Goal: Task Accomplishment & Management: Manage account settings

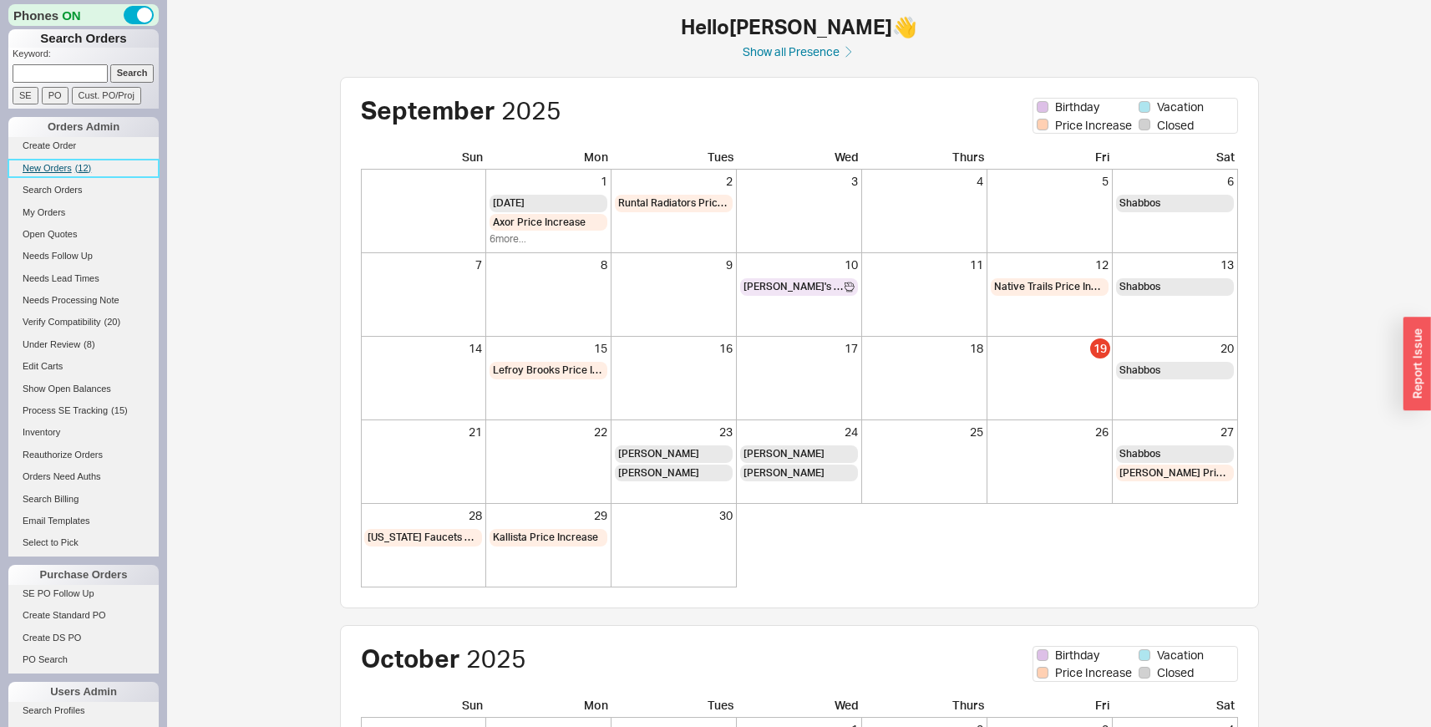
click at [67, 168] on span "New Orders" at bounding box center [47, 168] width 49 height 10
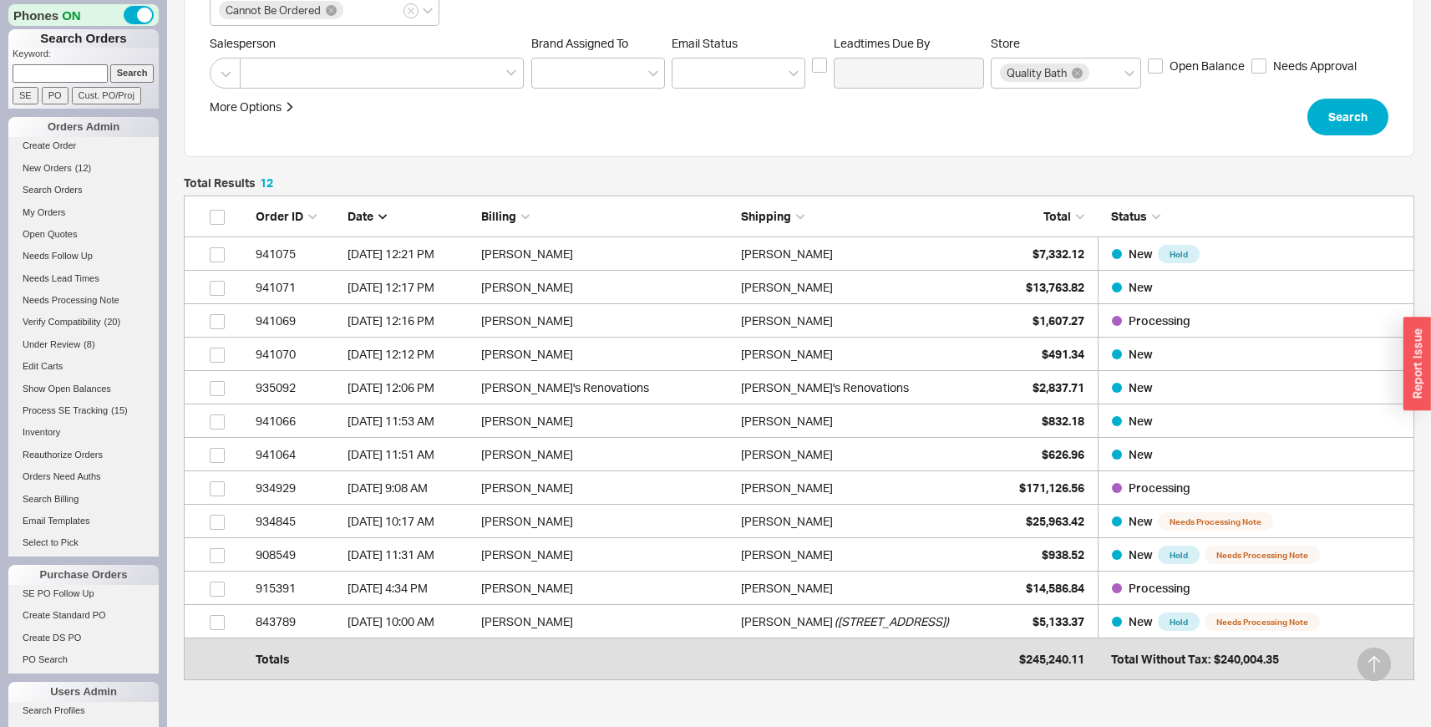
scroll to position [327, 0]
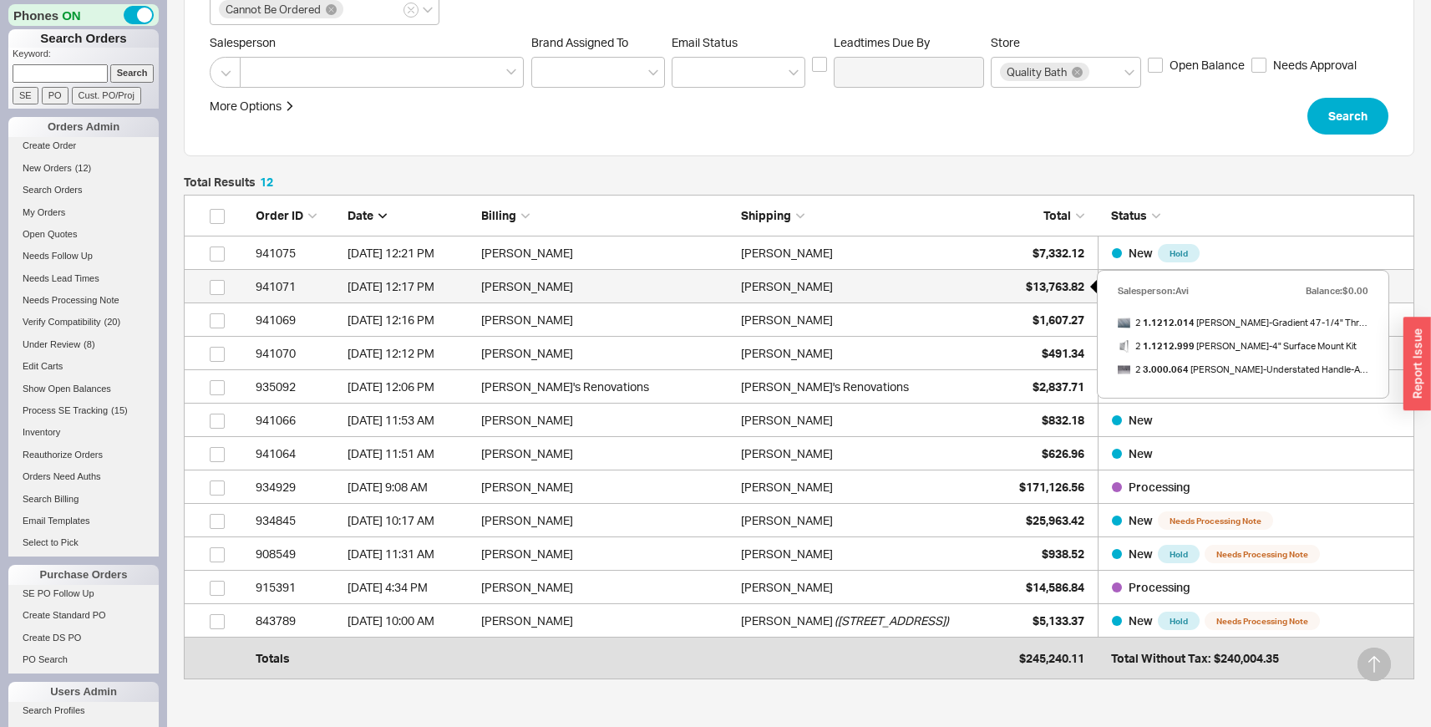
click at [1027, 281] on span "$13,763.82" at bounding box center [1055, 286] width 58 height 14
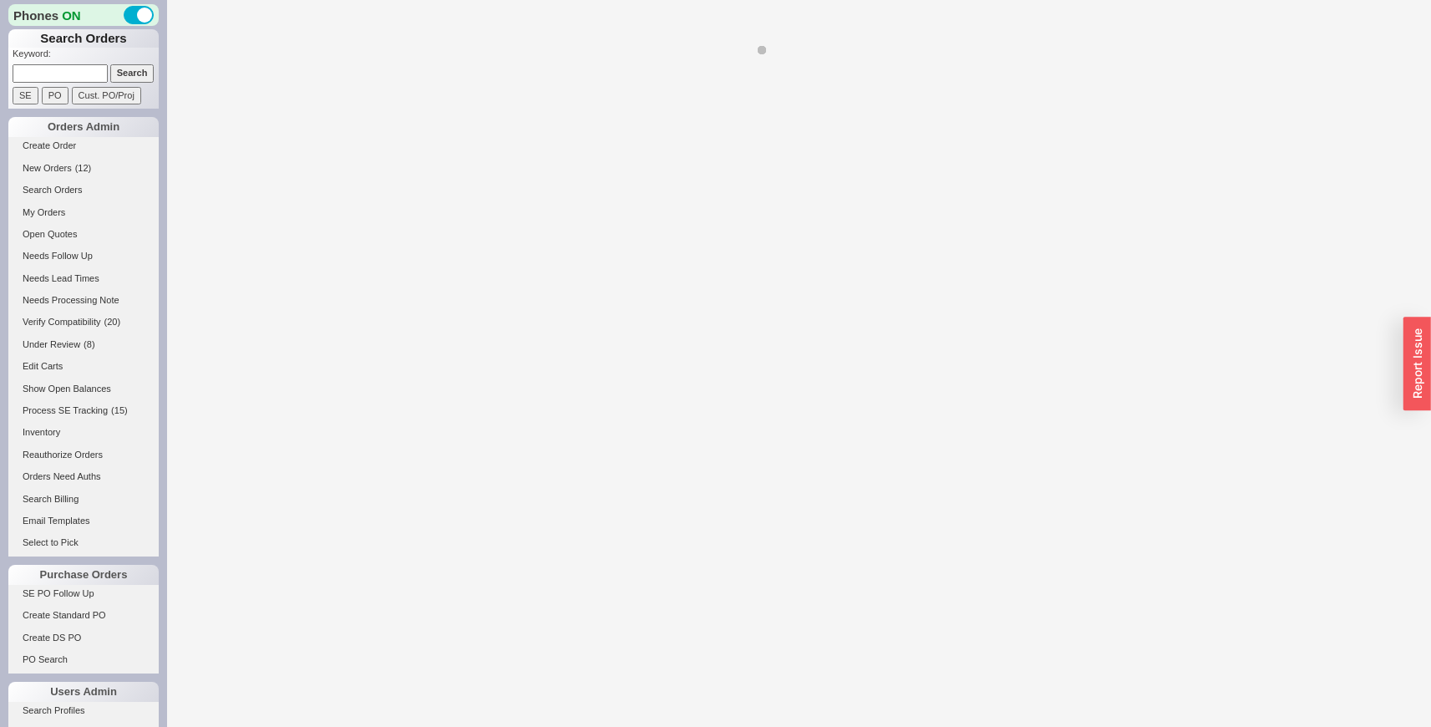
select select "LOW"
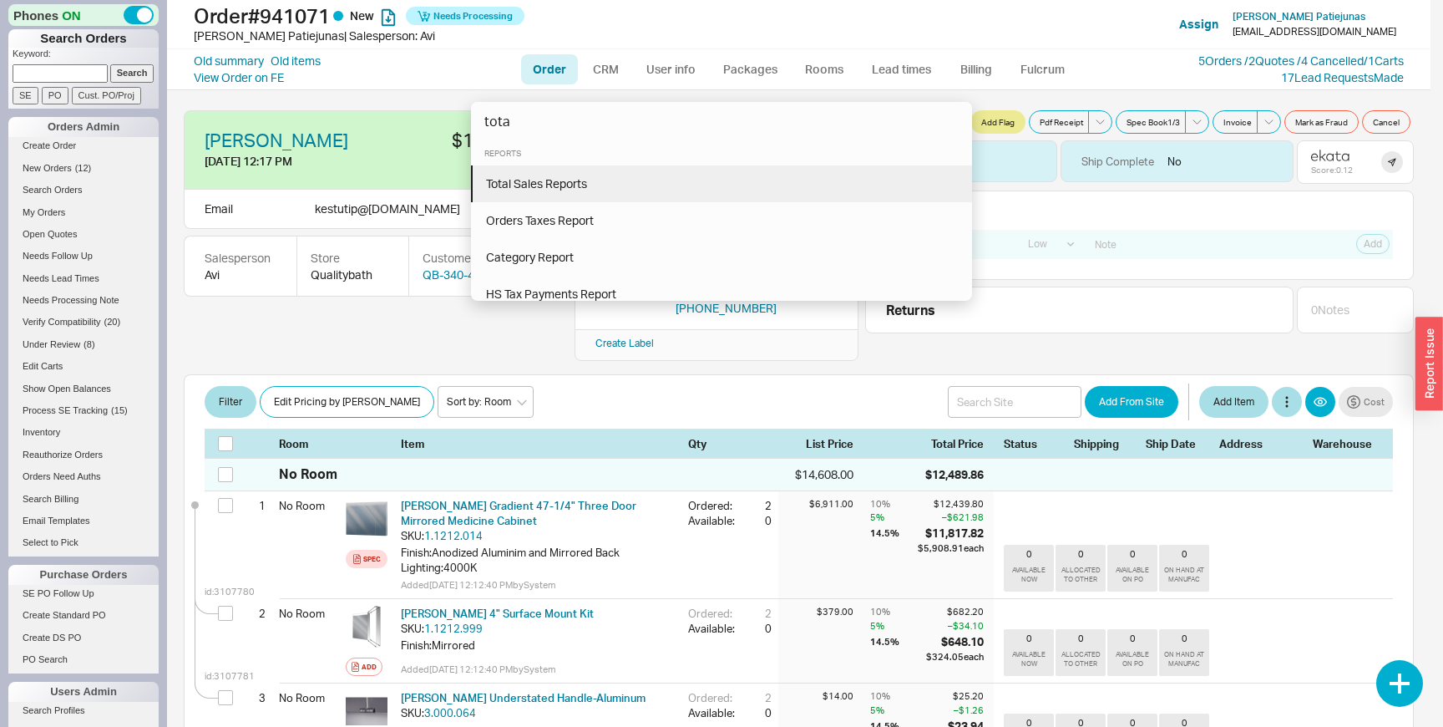
type input "tota"
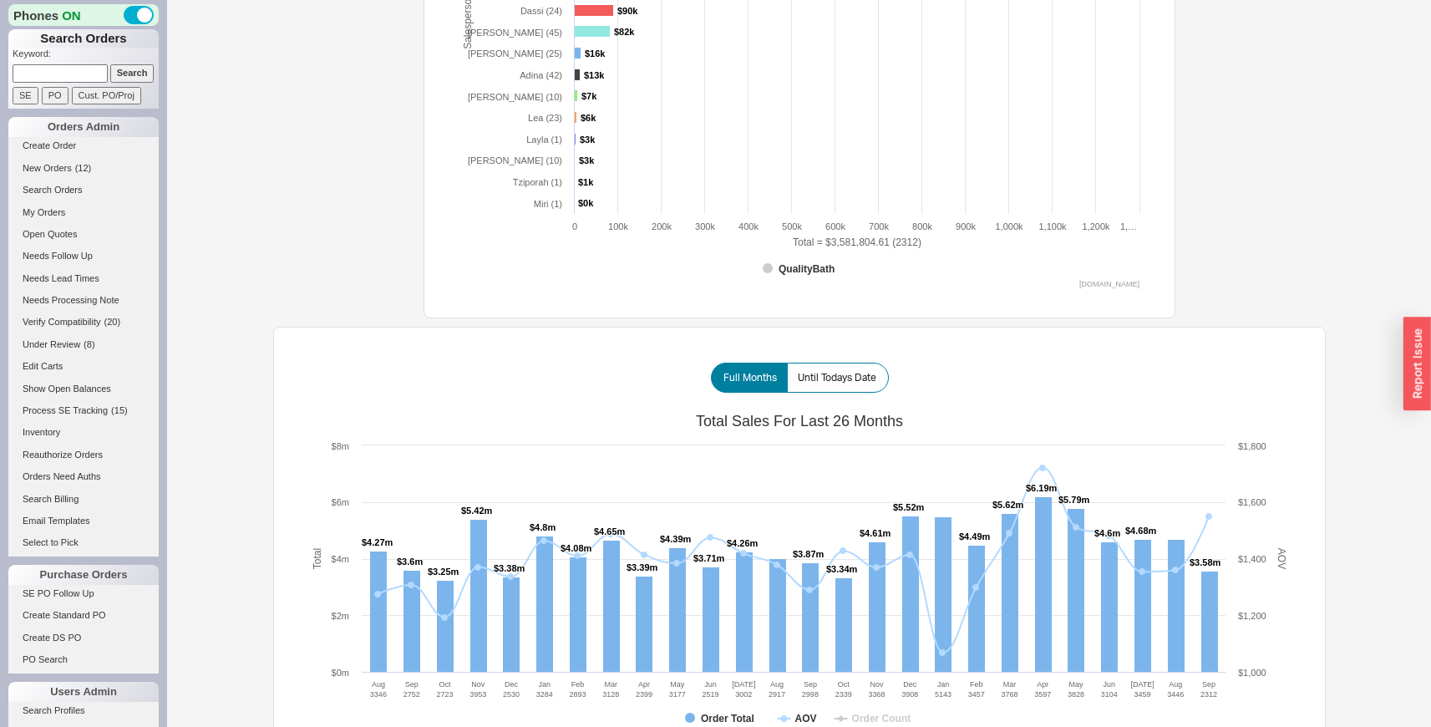
scroll to position [815, 0]
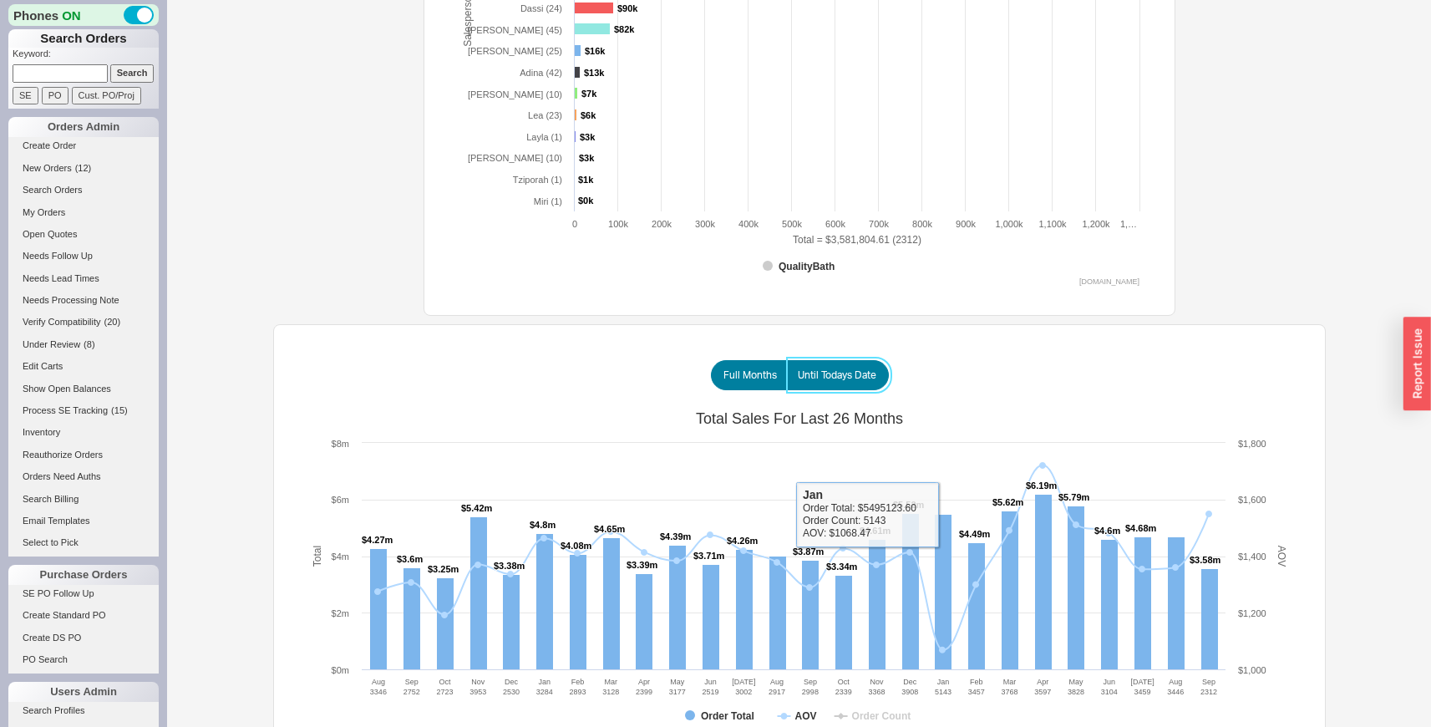
click at [865, 376] on span "Until Todays Date" at bounding box center [837, 374] width 79 height 13
click at [0, 0] on input "Until Todays Date" at bounding box center [0, 0] width 0 height 0
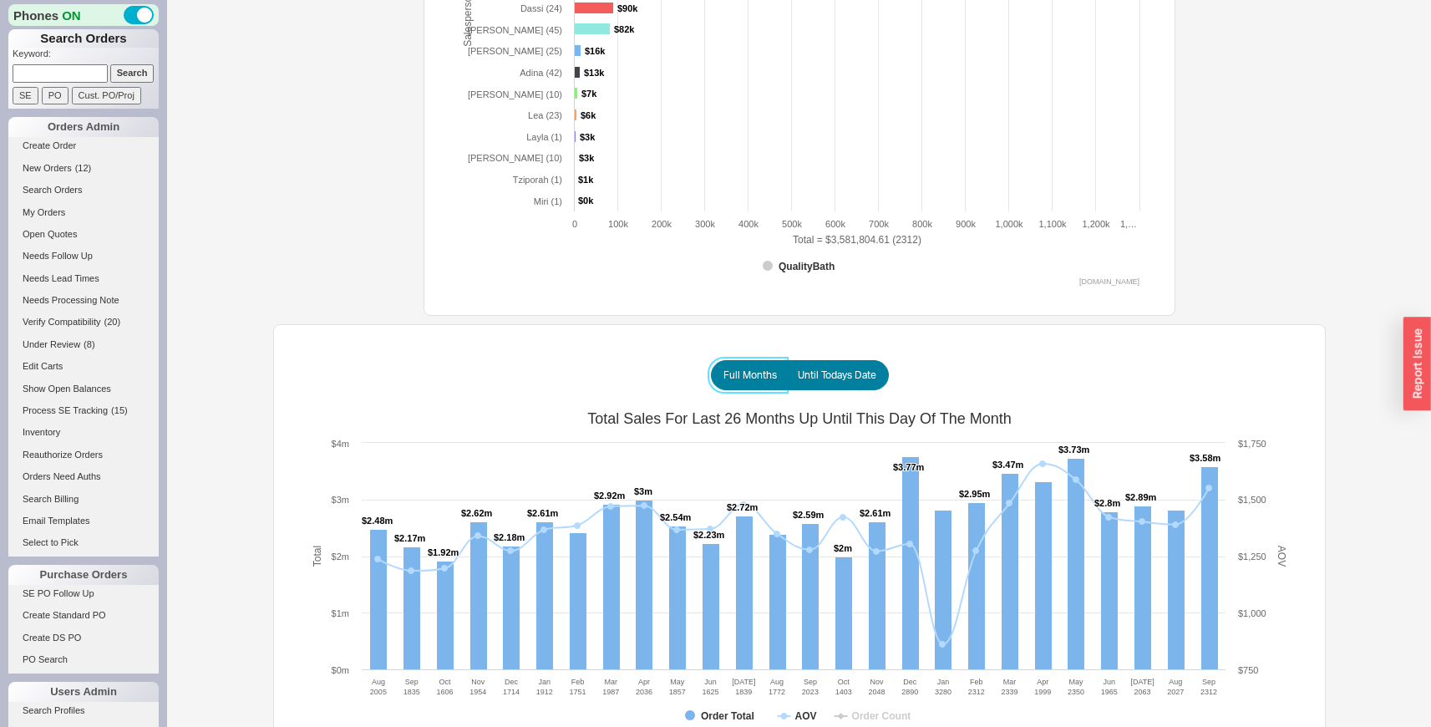
click at [764, 369] on span "Full Months" at bounding box center [749, 374] width 53 height 13
click at [0, 0] on input "Full Months" at bounding box center [0, 0] width 0 height 0
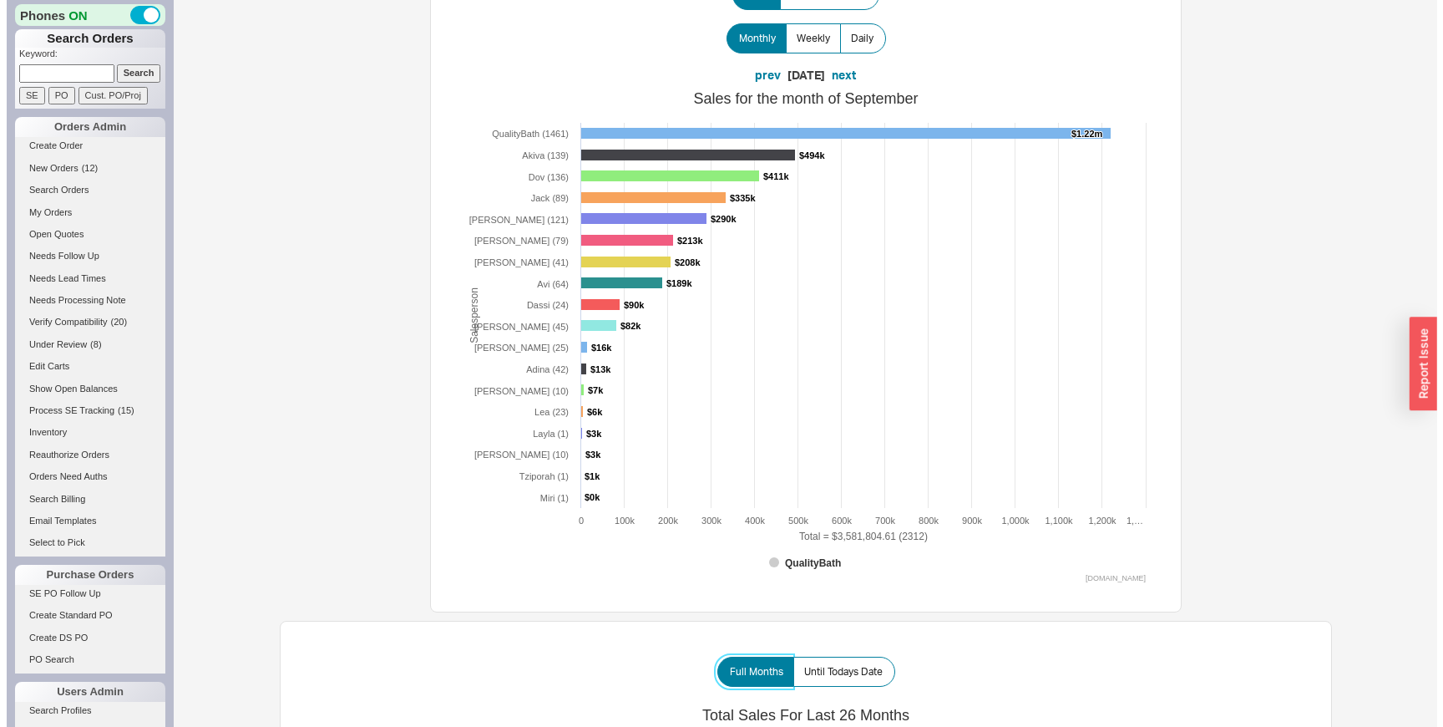
scroll to position [516, 0]
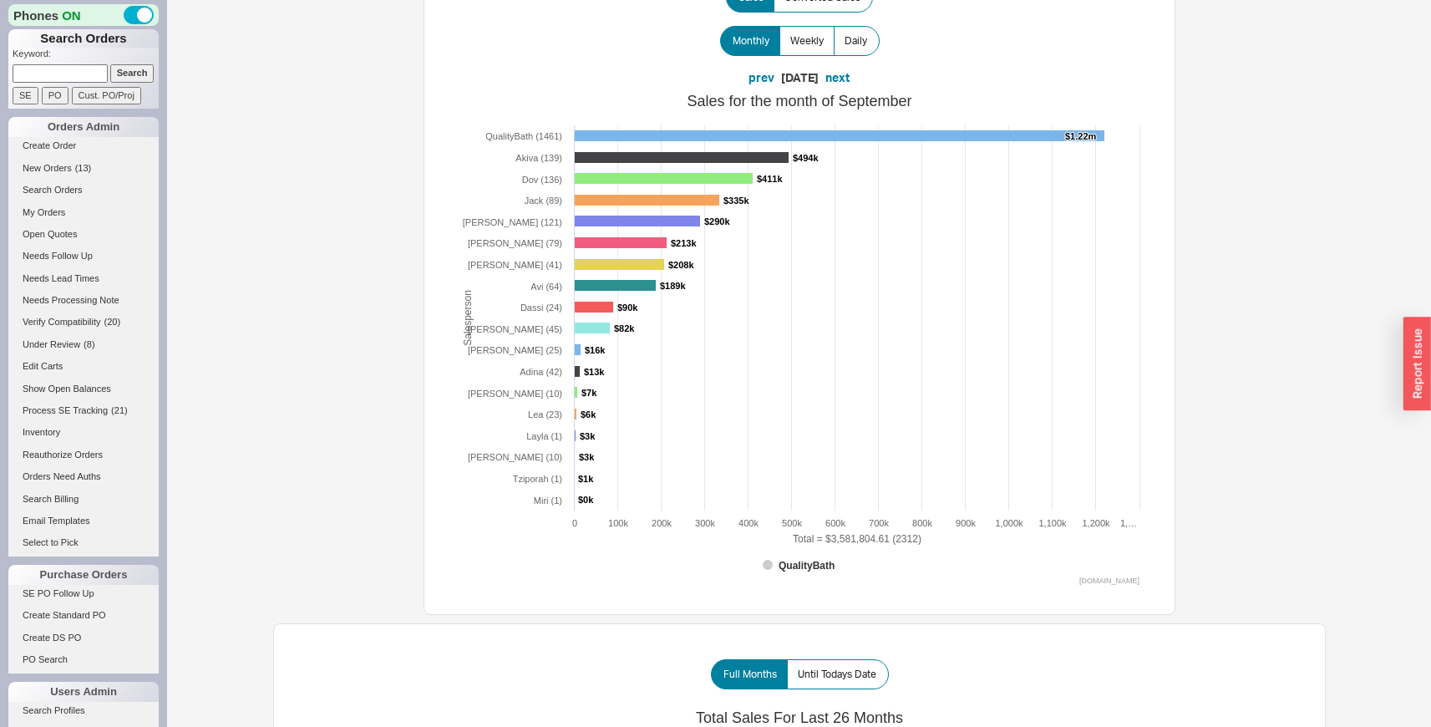
click at [382, 594] on div "Total sales for the past 7 days: $1,243,816.24 Total sales for the month of Sep…" at bounding box center [799, 282] width 1053 height 1564
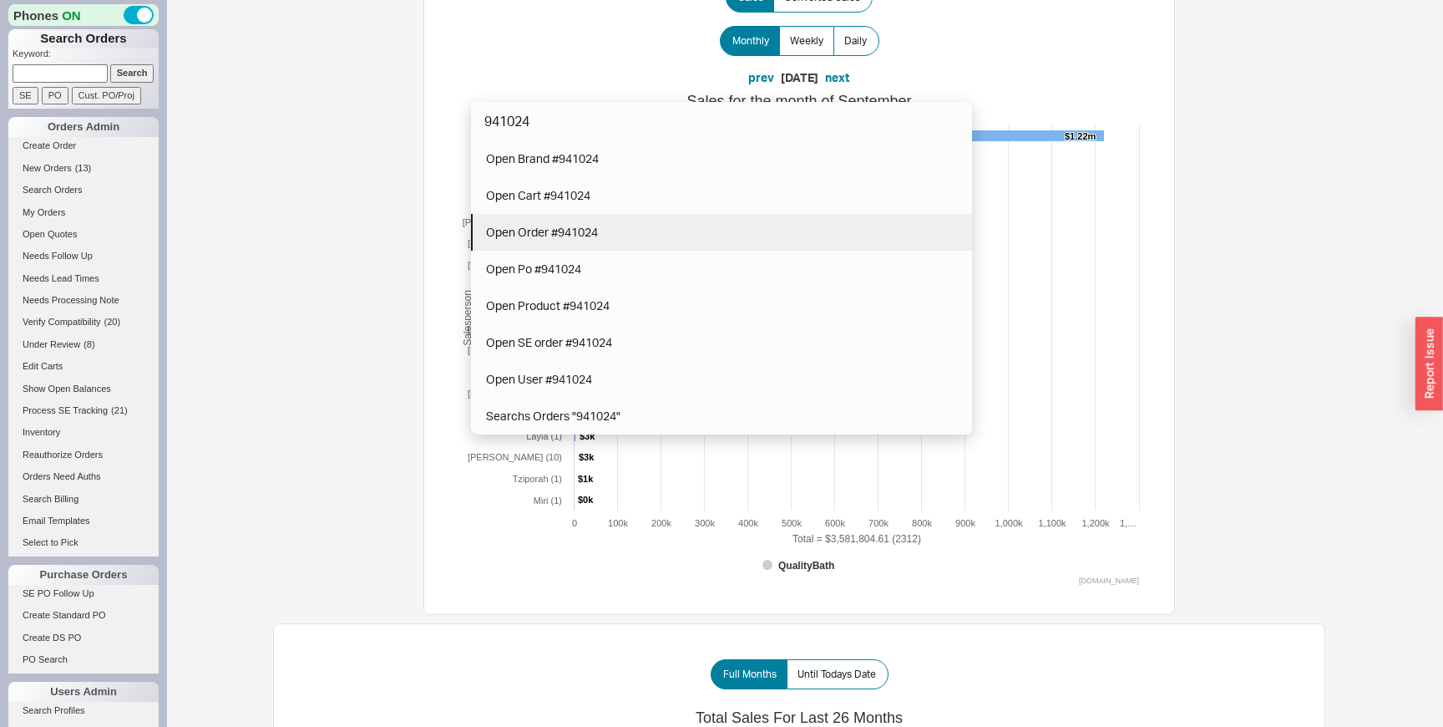
type input "941024"
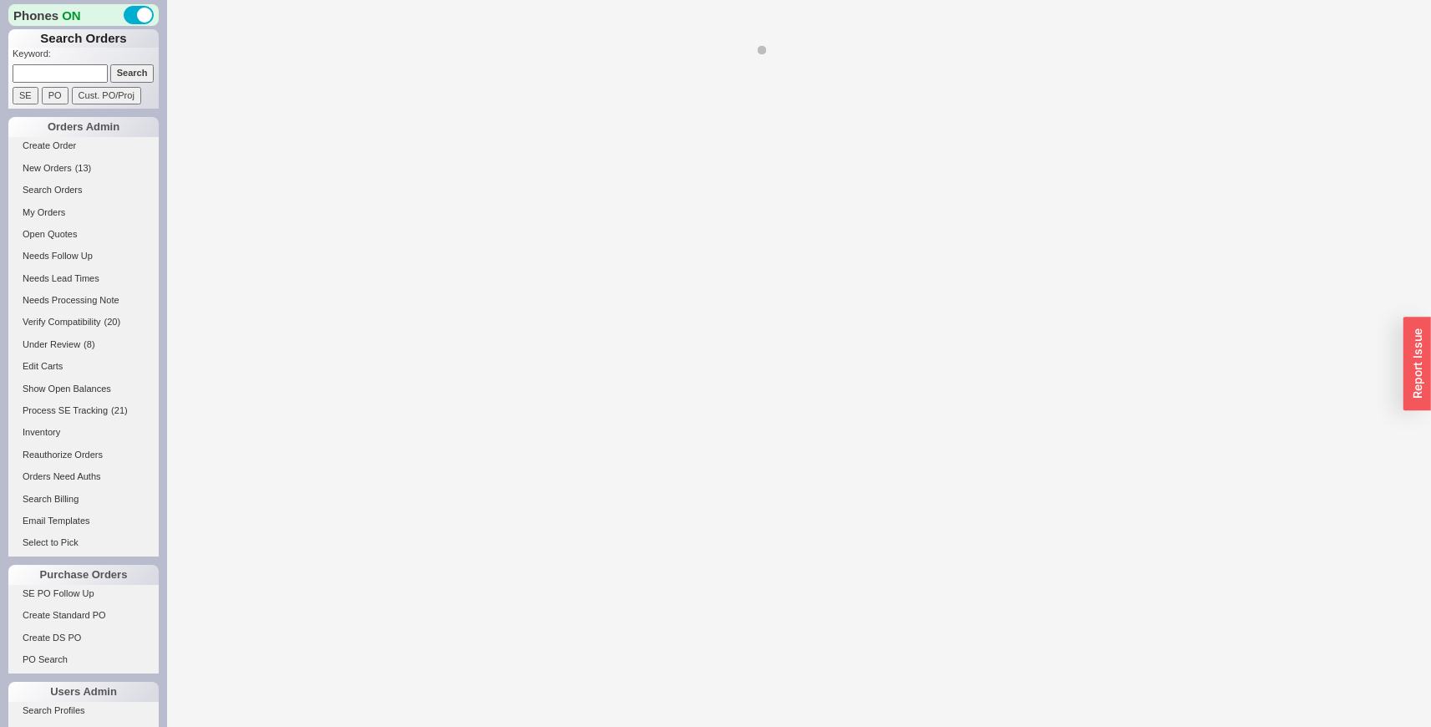
select select "LOW"
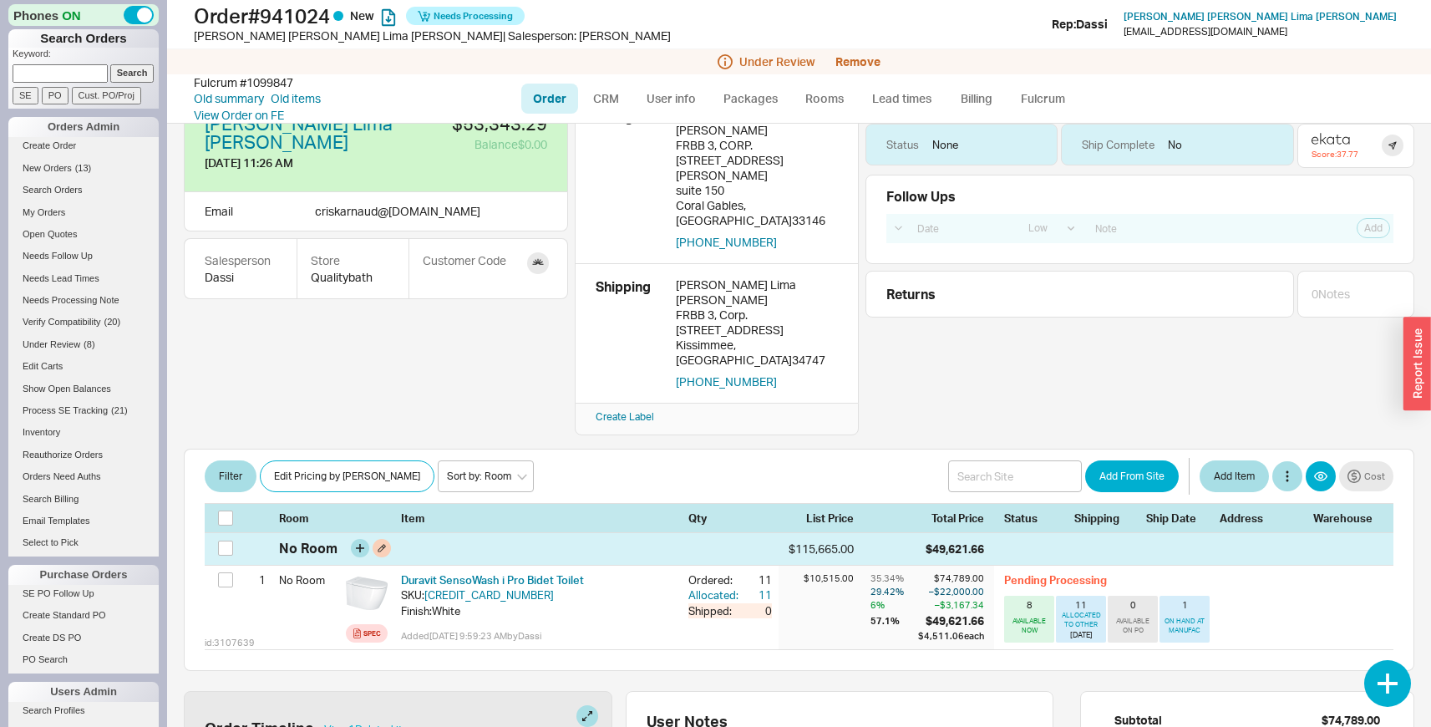
scroll to position [119, 0]
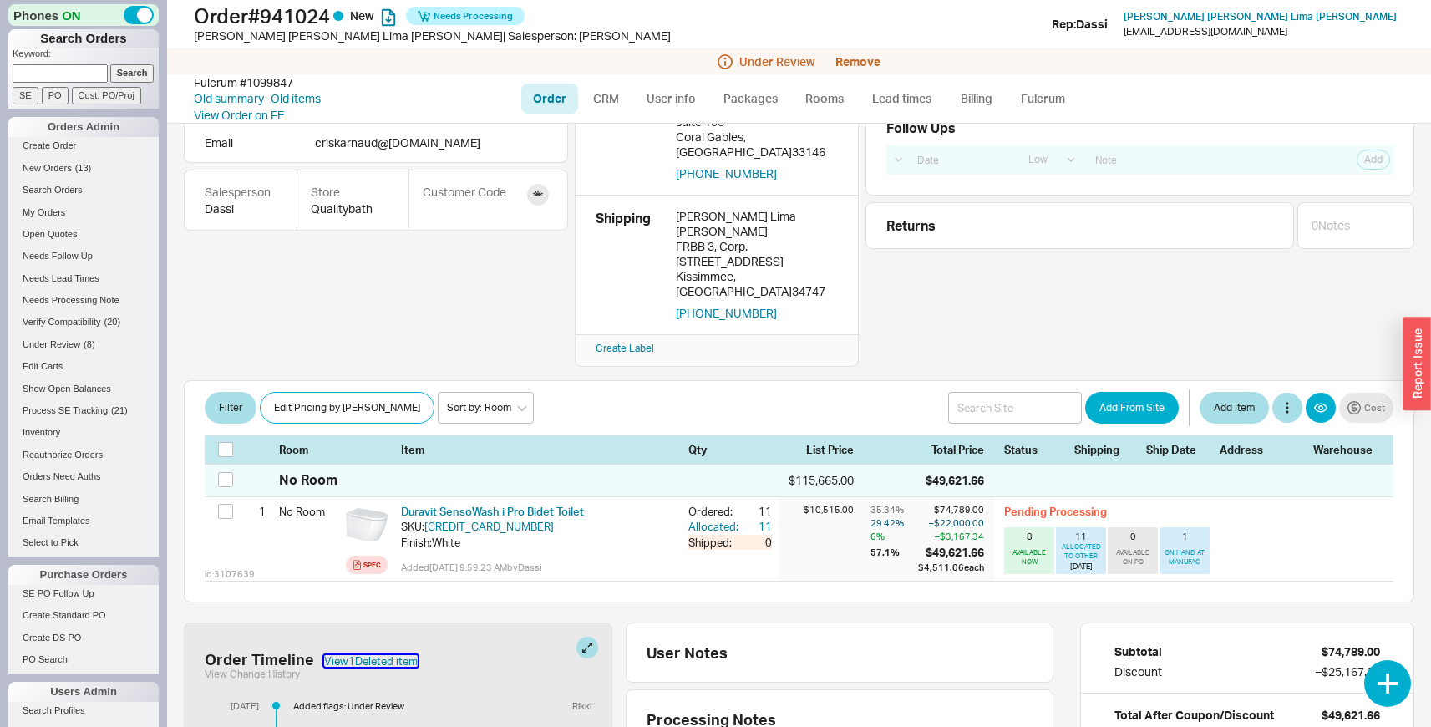
click at [405, 655] on button "View 1 Deleted item" at bounding box center [371, 661] width 94 height 12
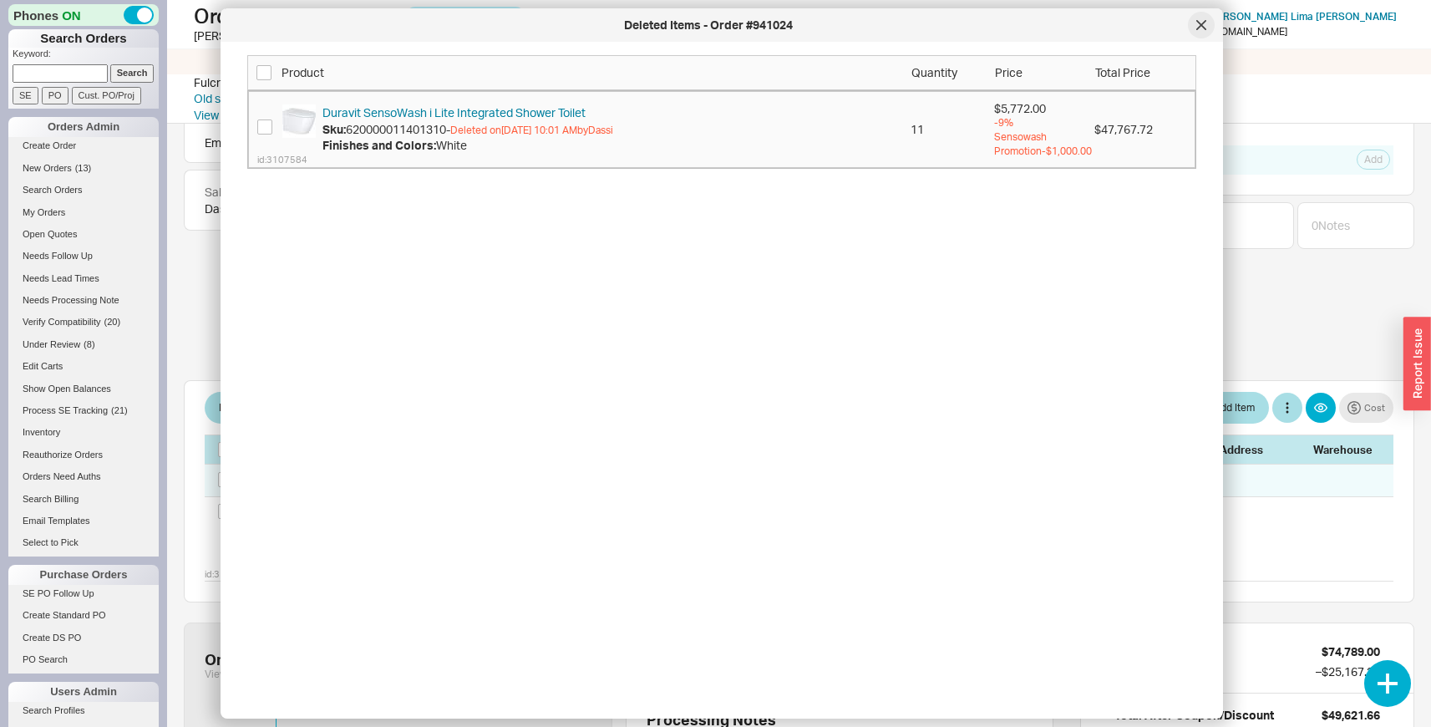
click at [1193, 28] on div at bounding box center [1201, 25] width 27 height 27
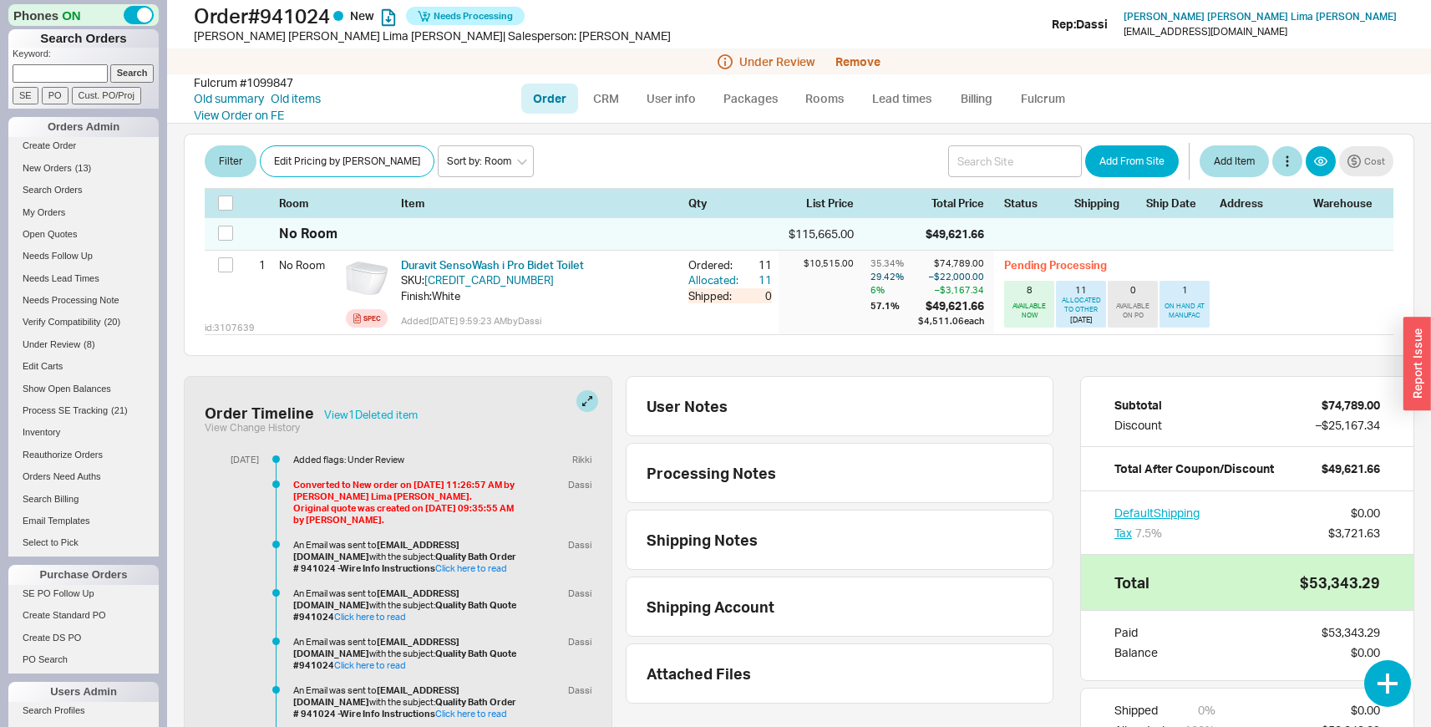
scroll to position [468, 0]
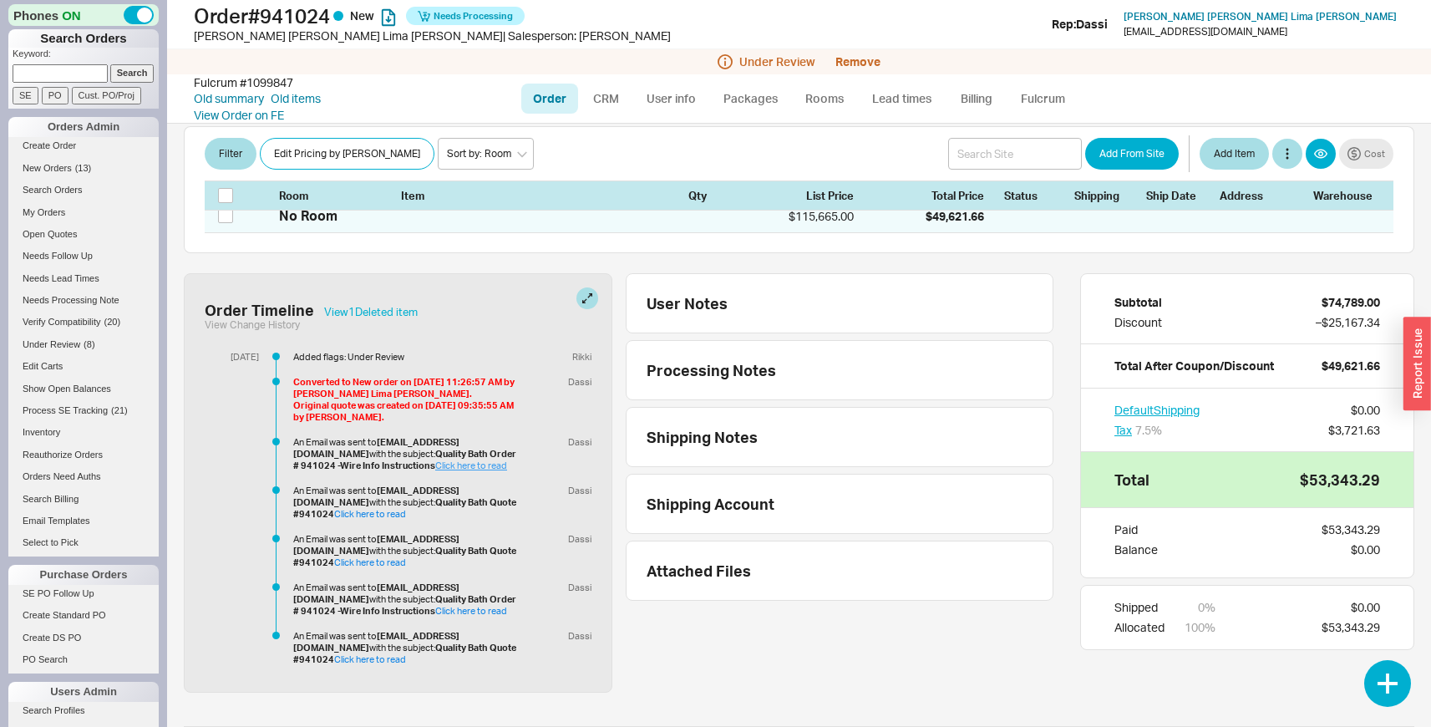
click at [435, 459] on link "Click here to read" at bounding box center [471, 465] width 72 height 12
click at [581, 287] on button at bounding box center [587, 298] width 22 height 22
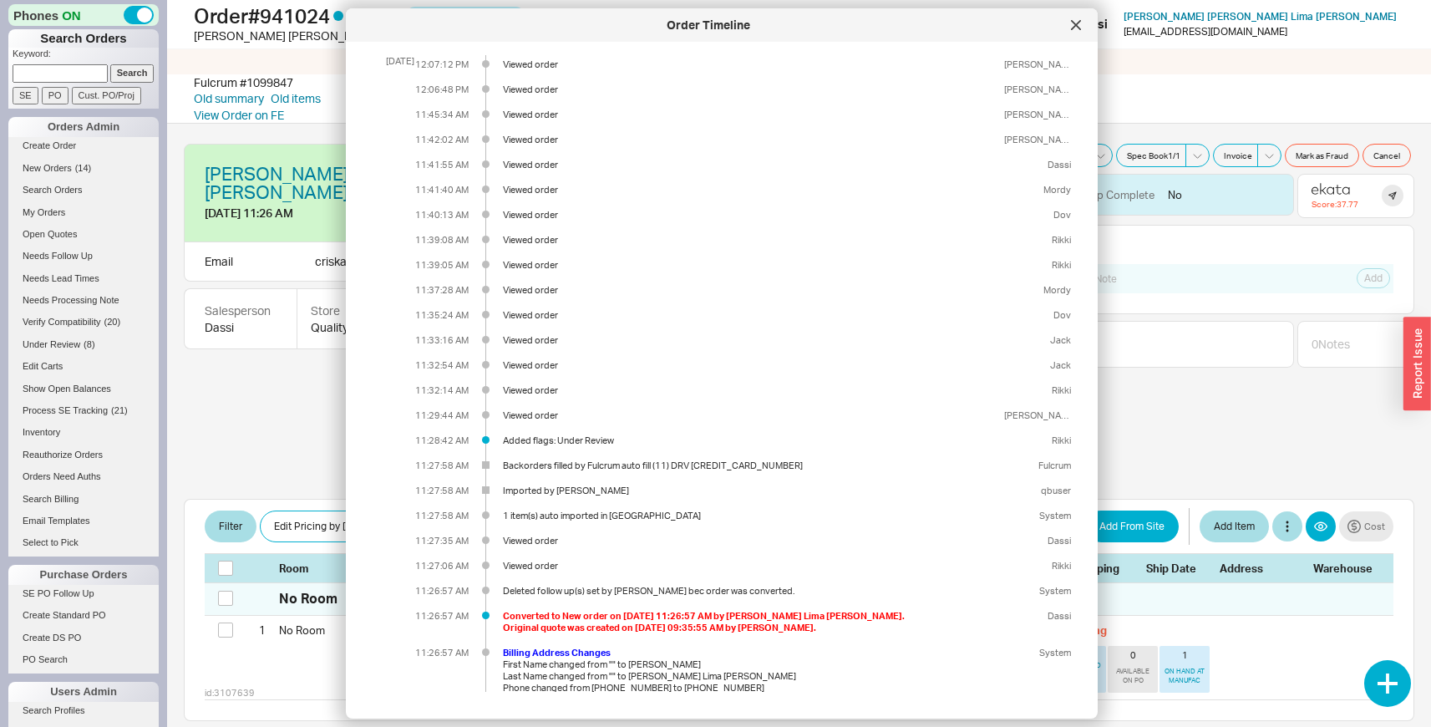
scroll to position [0, 0]
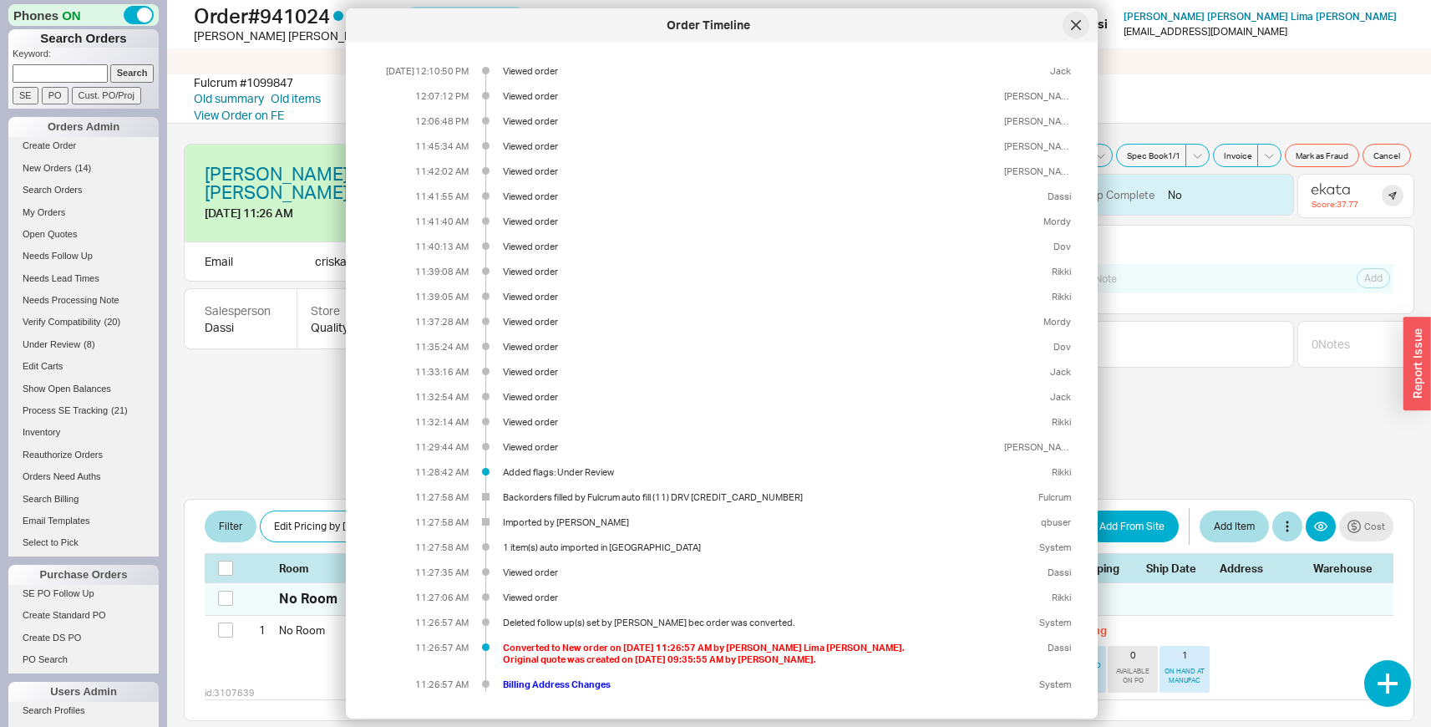
click at [1075, 23] on icon at bounding box center [1076, 25] width 8 height 8
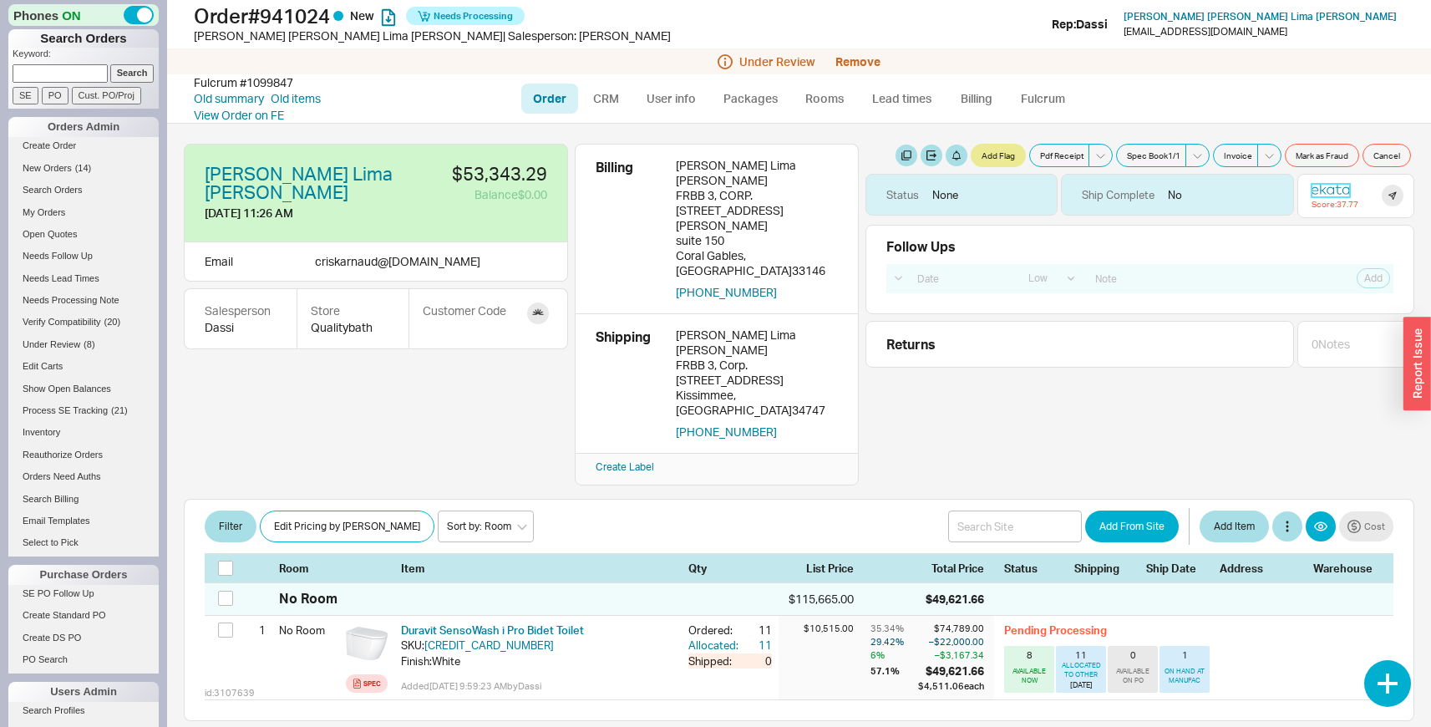
click at [1322, 197] on link at bounding box center [1331, 190] width 38 height 13
click at [1326, 208] on div "Score: 37.77" at bounding box center [1335, 204] width 47 height 10
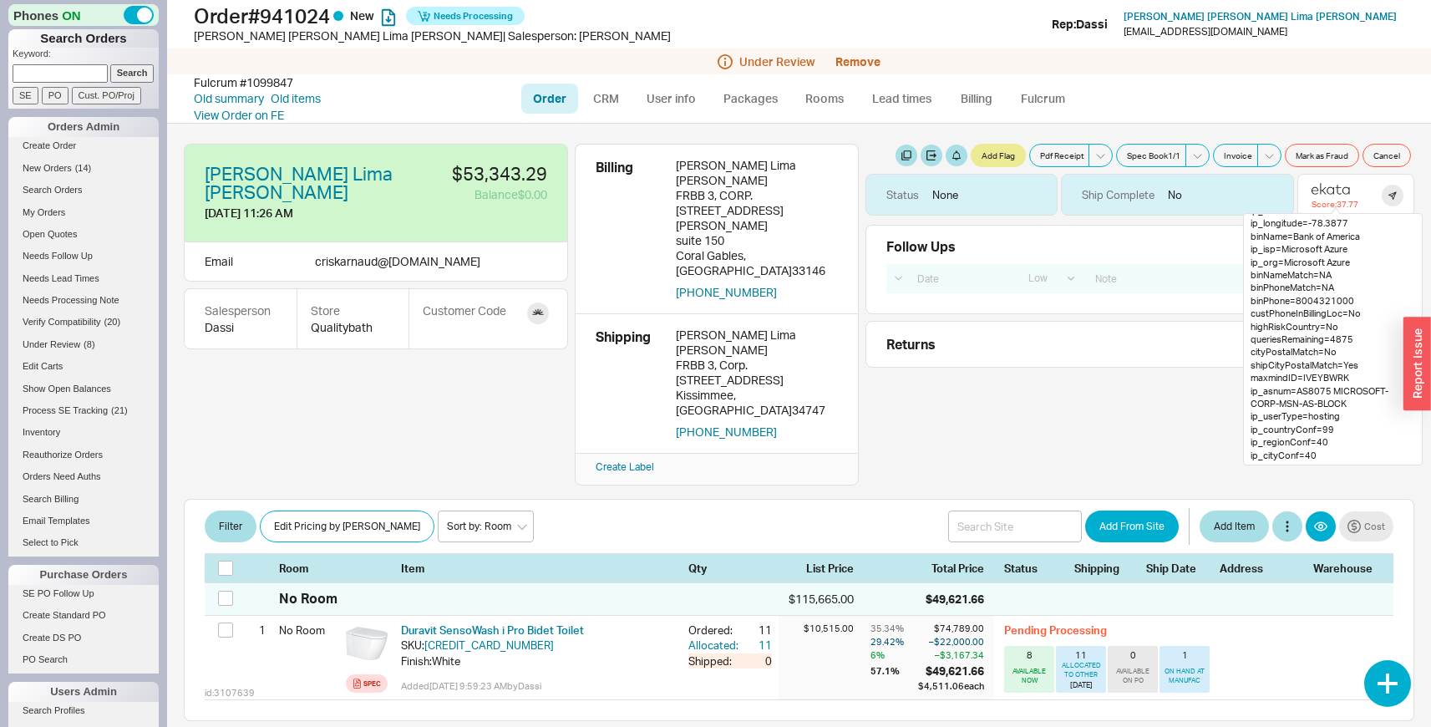
scroll to position [593, 0]
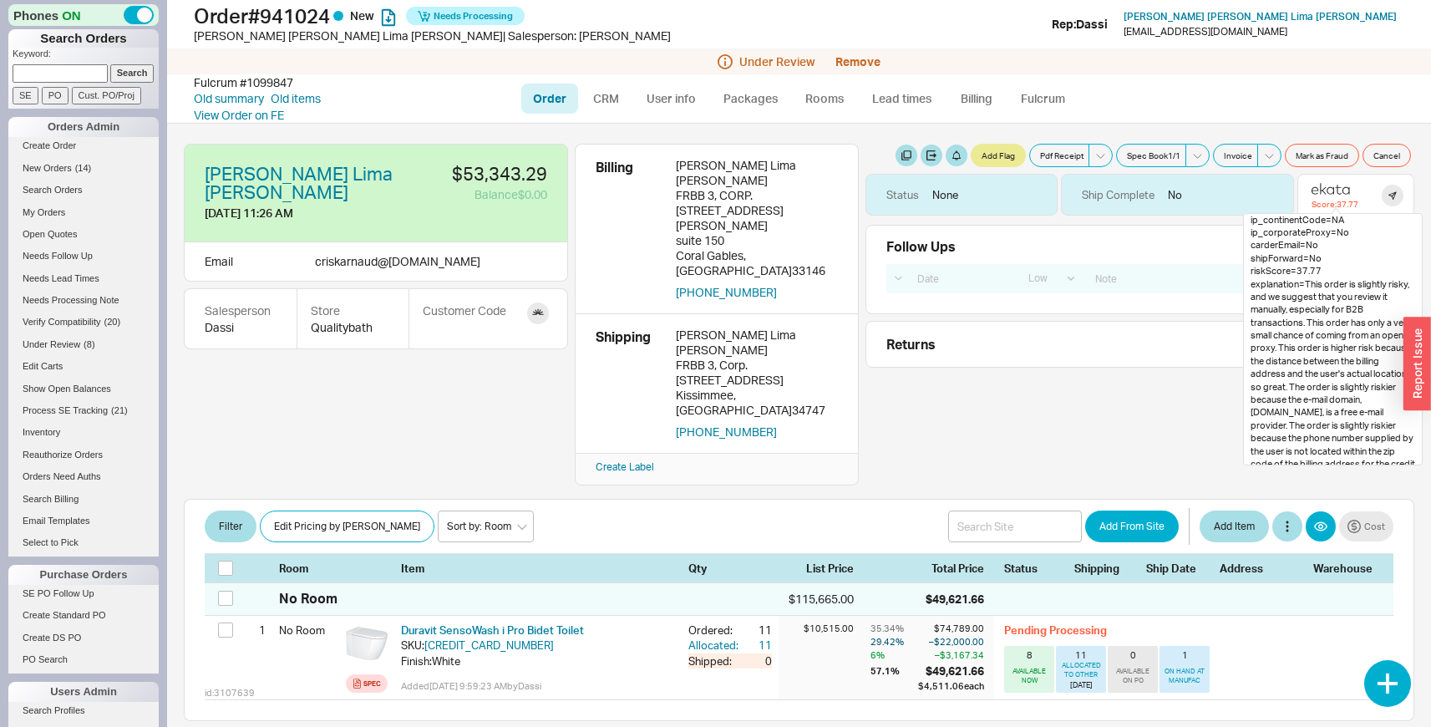
click at [1145, 254] on div "Follow Ups Show Completed Select a Date Now One hour One day Two Days One Month…" at bounding box center [1139, 269] width 549 height 89
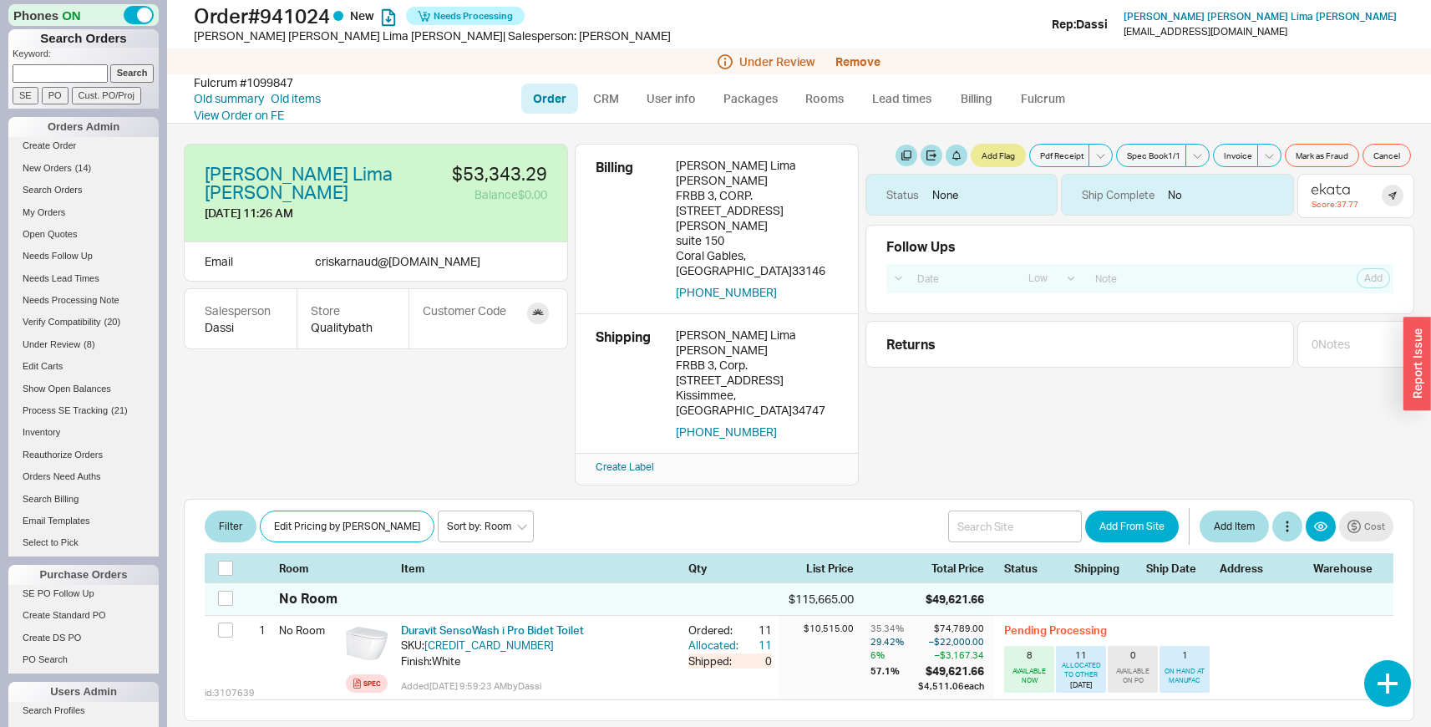
click at [462, 415] on div "Flavio Vieira Lima Neto 9/19/25 11:26 AM $53,343.29 Balance $0.00 Email criskar…" at bounding box center [799, 425] width 1264 height 603
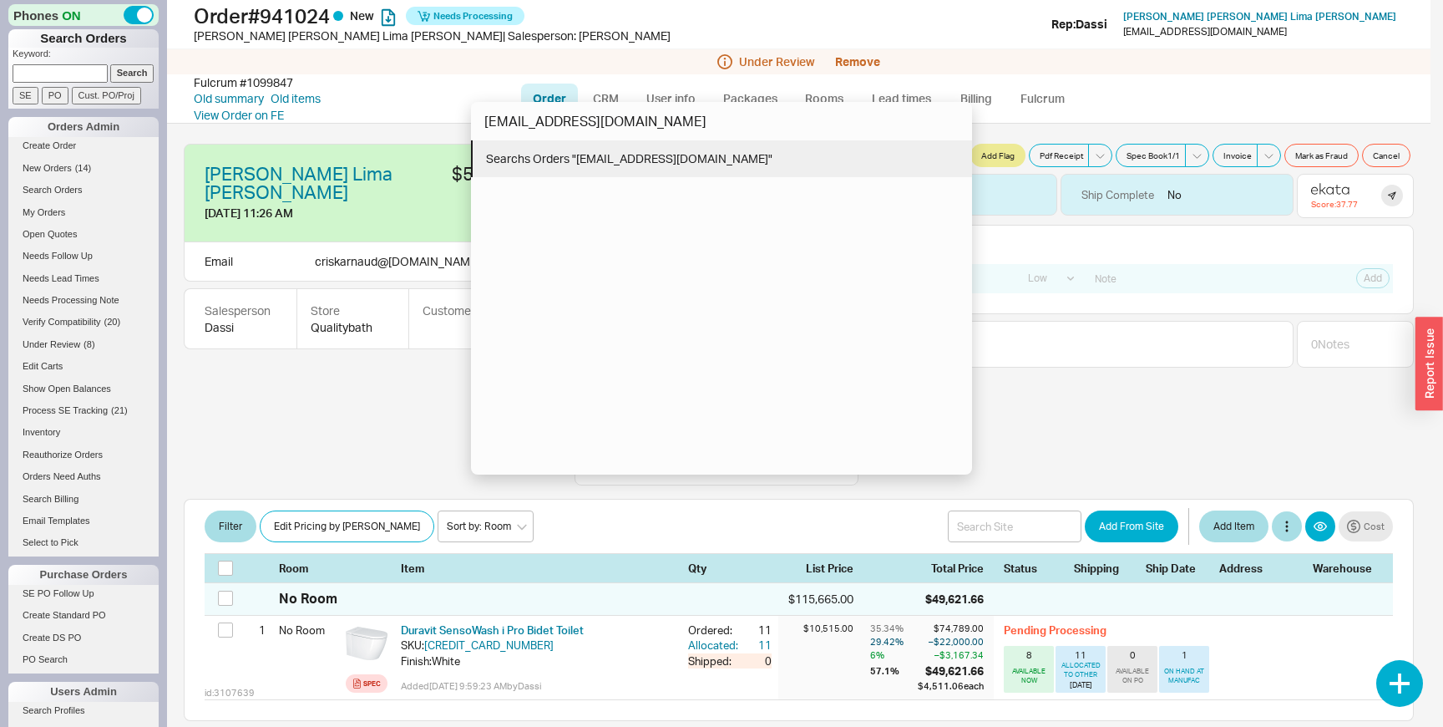
type input "arandazzo93@gmail.com"
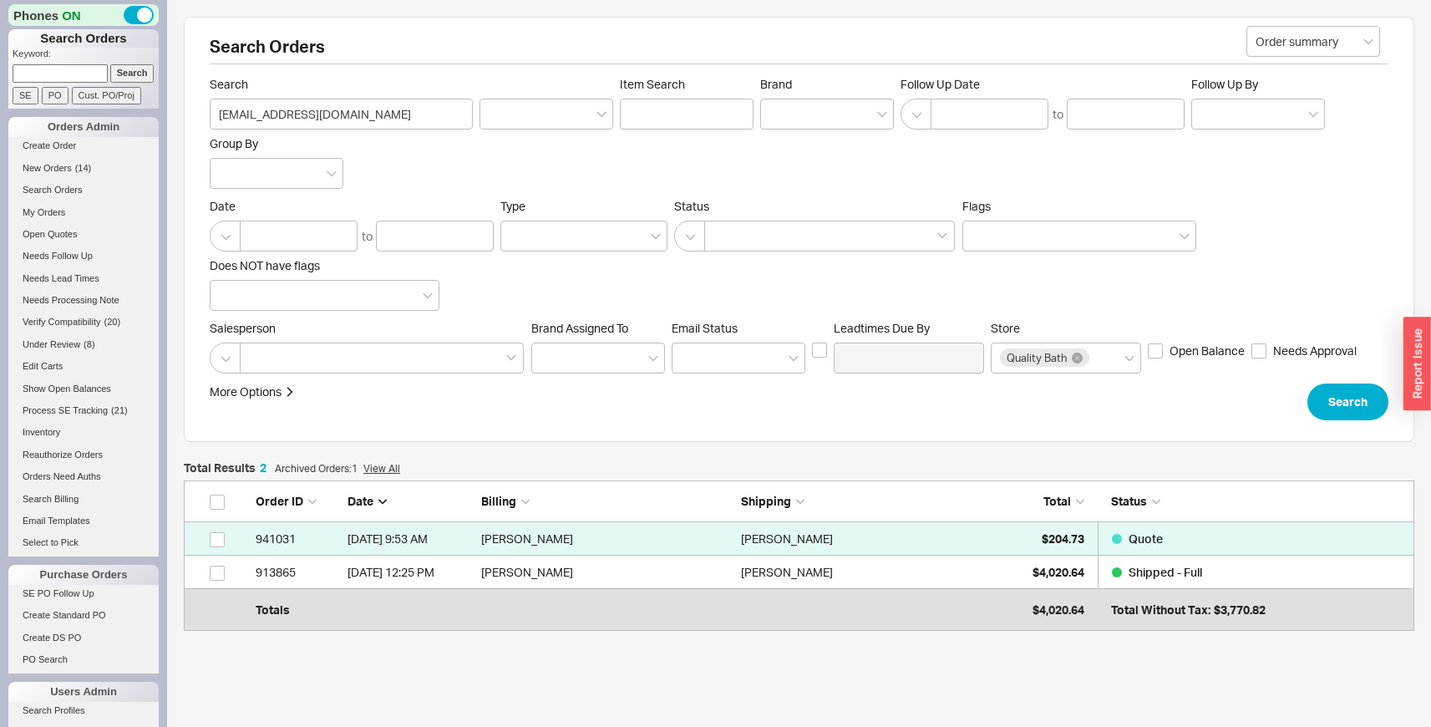
scroll to position [129, 1218]
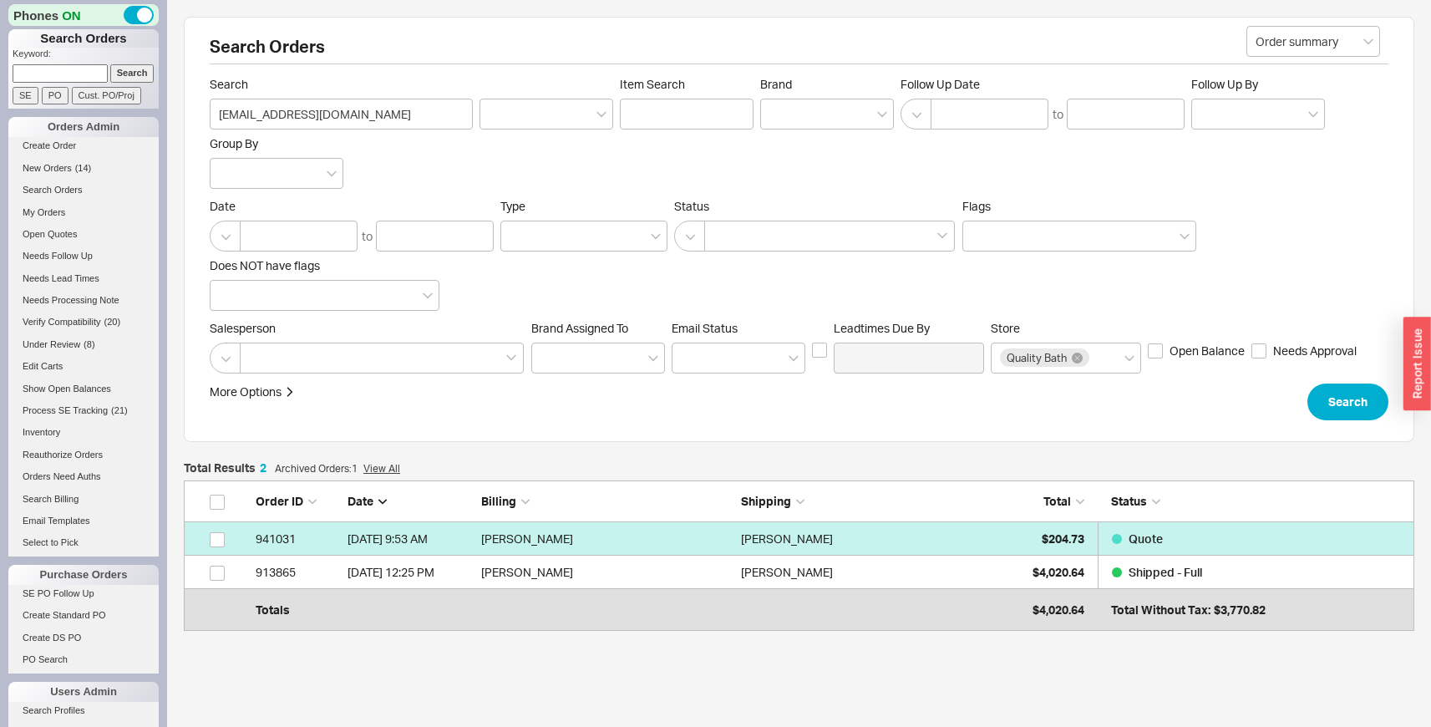
click at [821, 538] on div "Ciro Ceriello" at bounding box center [866, 538] width 251 height 33
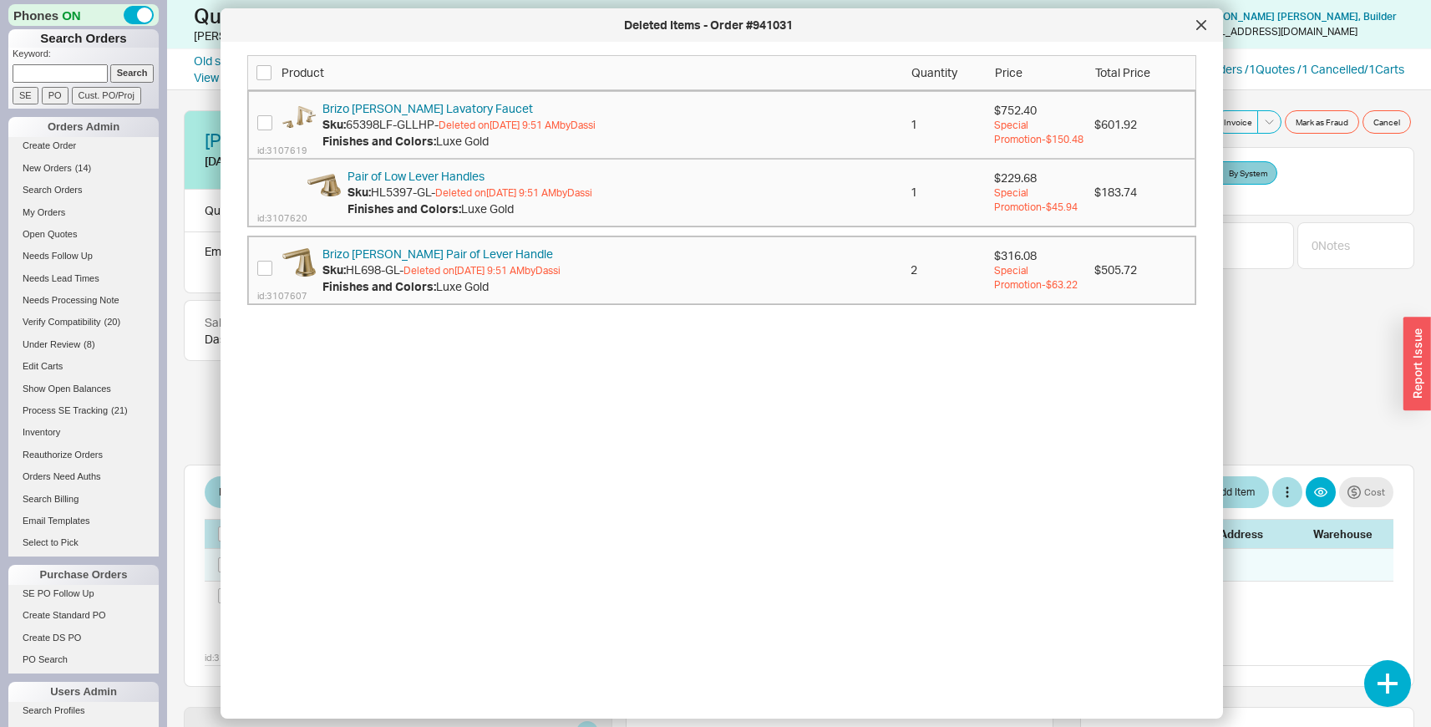
click at [1196, 38] on div "Deleted Items - Order #941031" at bounding box center [722, 24] width 1002 height 33
click at [1189, 31] on div at bounding box center [1201, 25] width 27 height 27
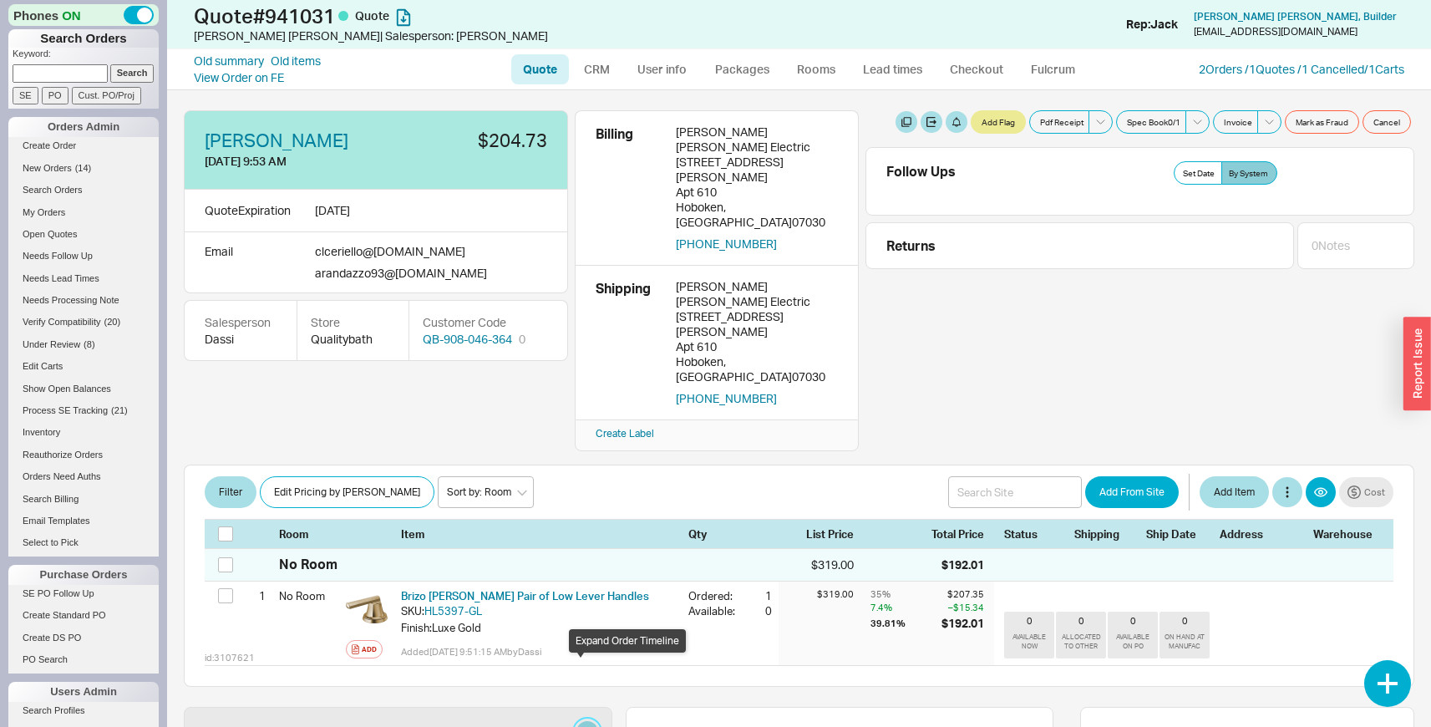
click at [581, 721] on button at bounding box center [587, 732] width 22 height 22
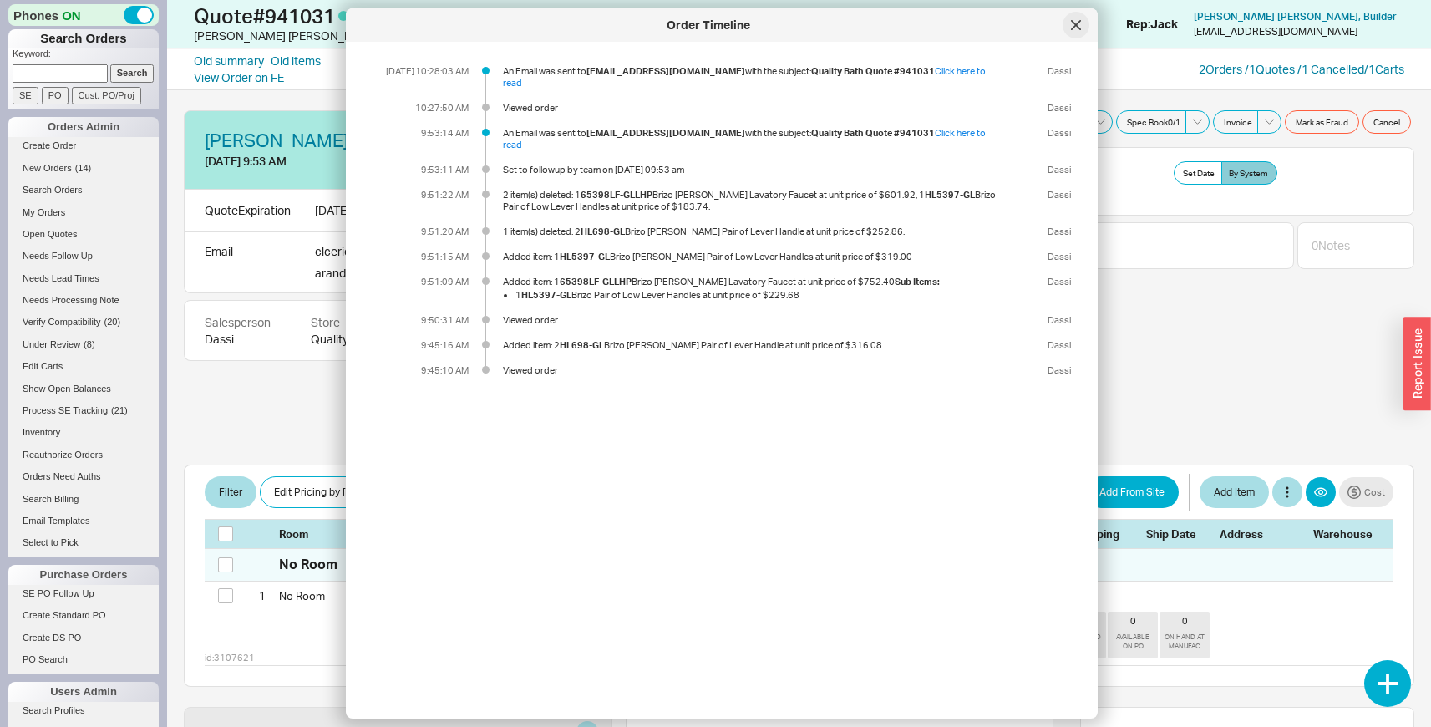
click at [1073, 23] on icon at bounding box center [1076, 25] width 8 height 8
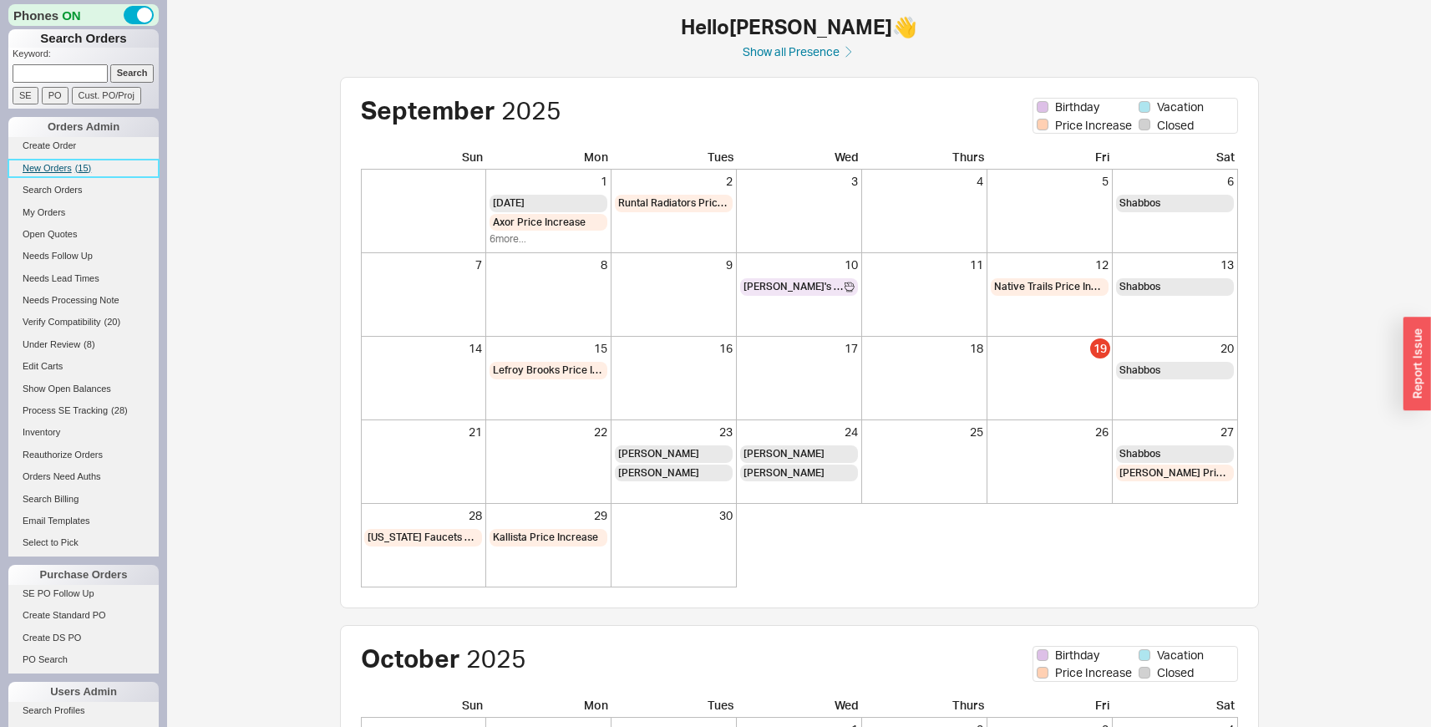
click at [73, 166] on link "New Orders ( 15 )" at bounding box center [83, 169] width 150 height 18
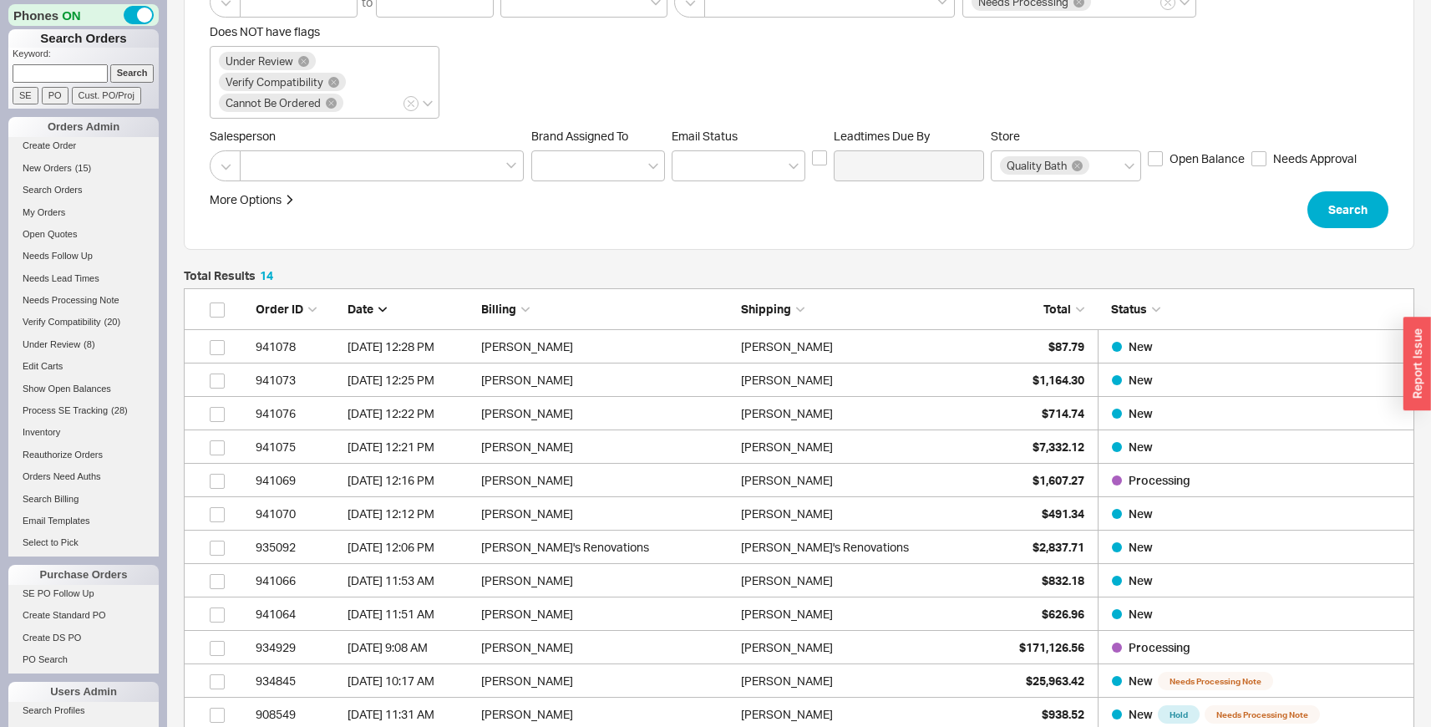
scroll to position [381, 0]
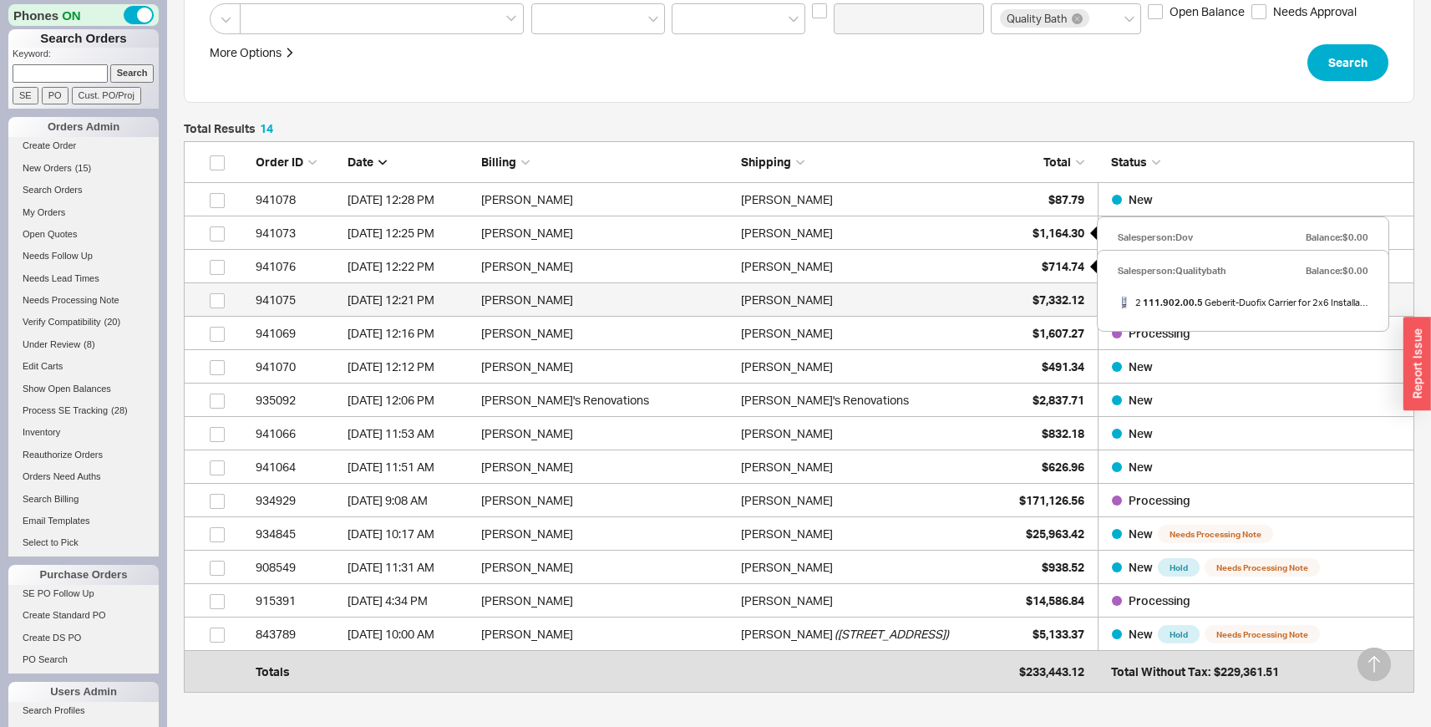
click at [1037, 289] on div "$7,332.12" at bounding box center [1043, 299] width 84 height 33
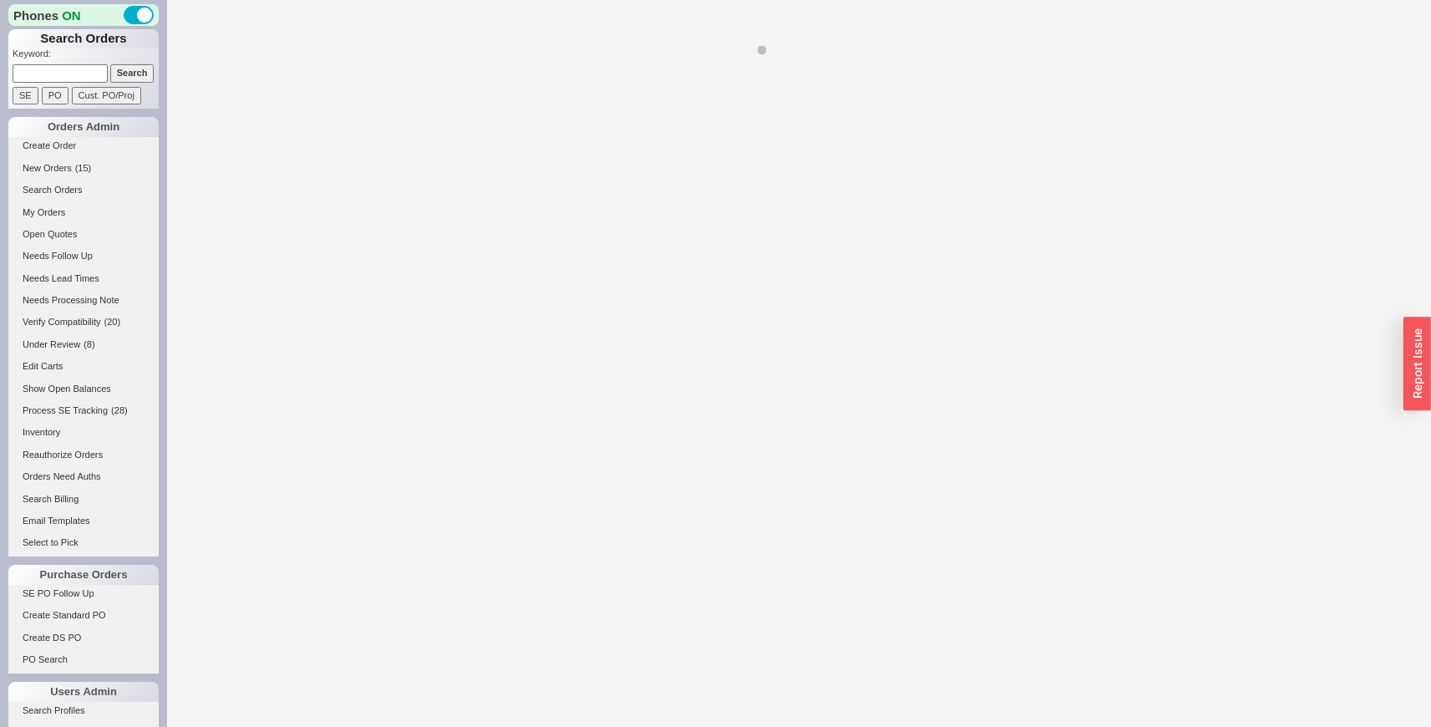
select select "LOW"
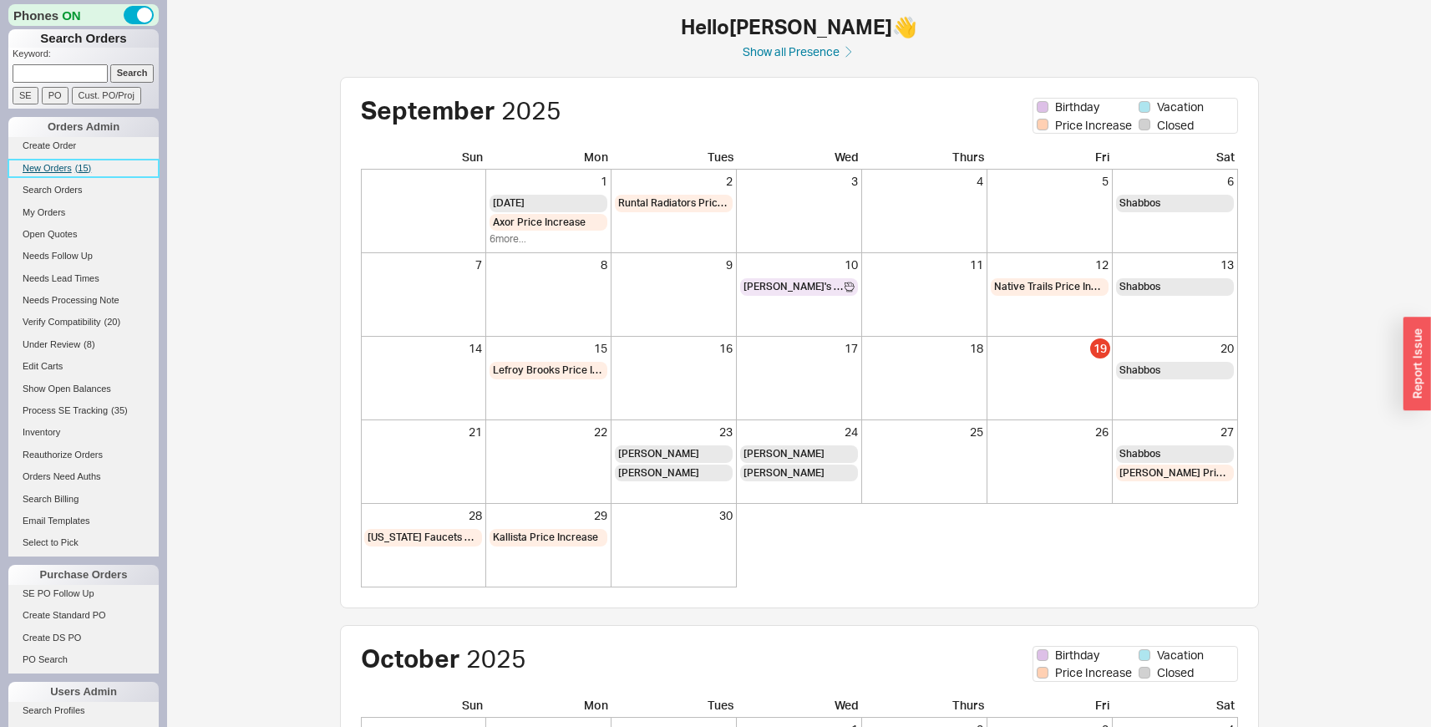
click at [66, 160] on link "New Orders ( 15 )" at bounding box center [83, 169] width 150 height 18
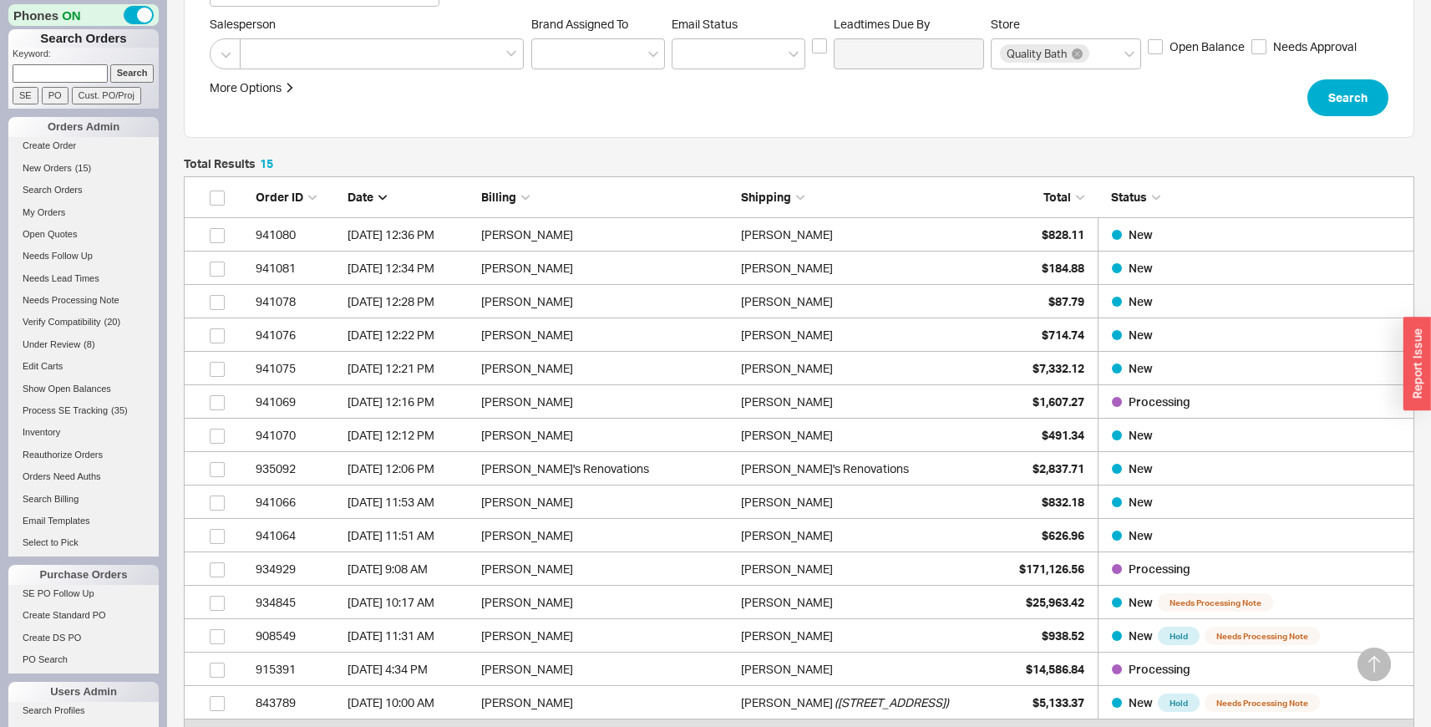
scroll to position [363, 0]
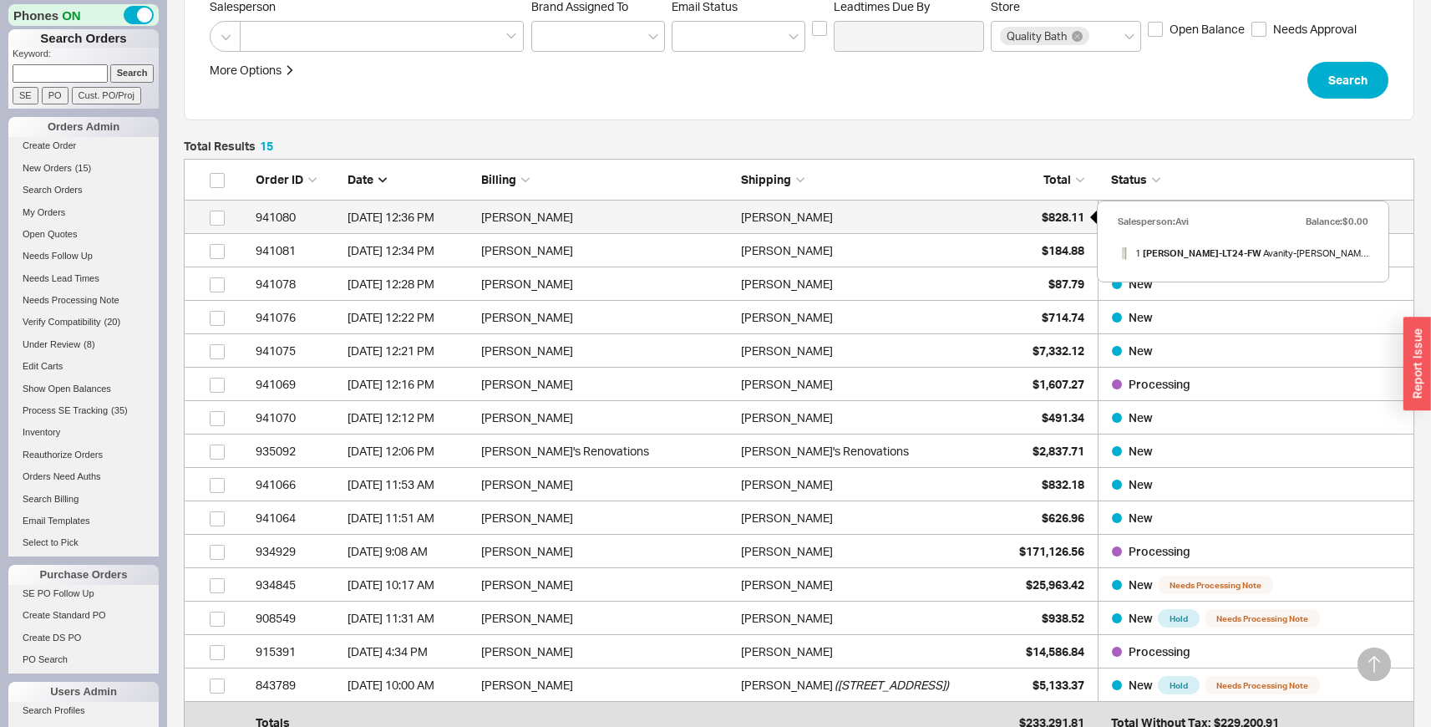
click at [1027, 221] on div "$828.11" at bounding box center [1043, 216] width 84 height 33
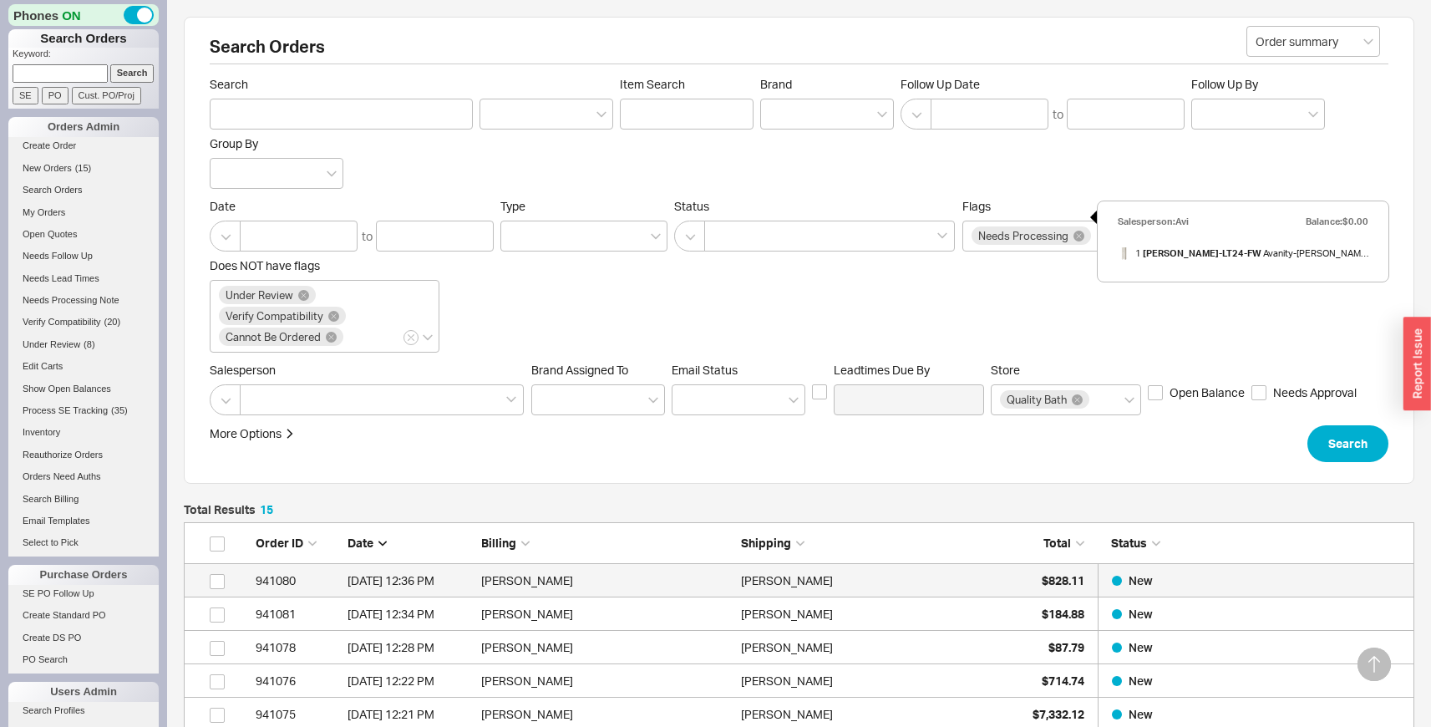
select select "LOW"
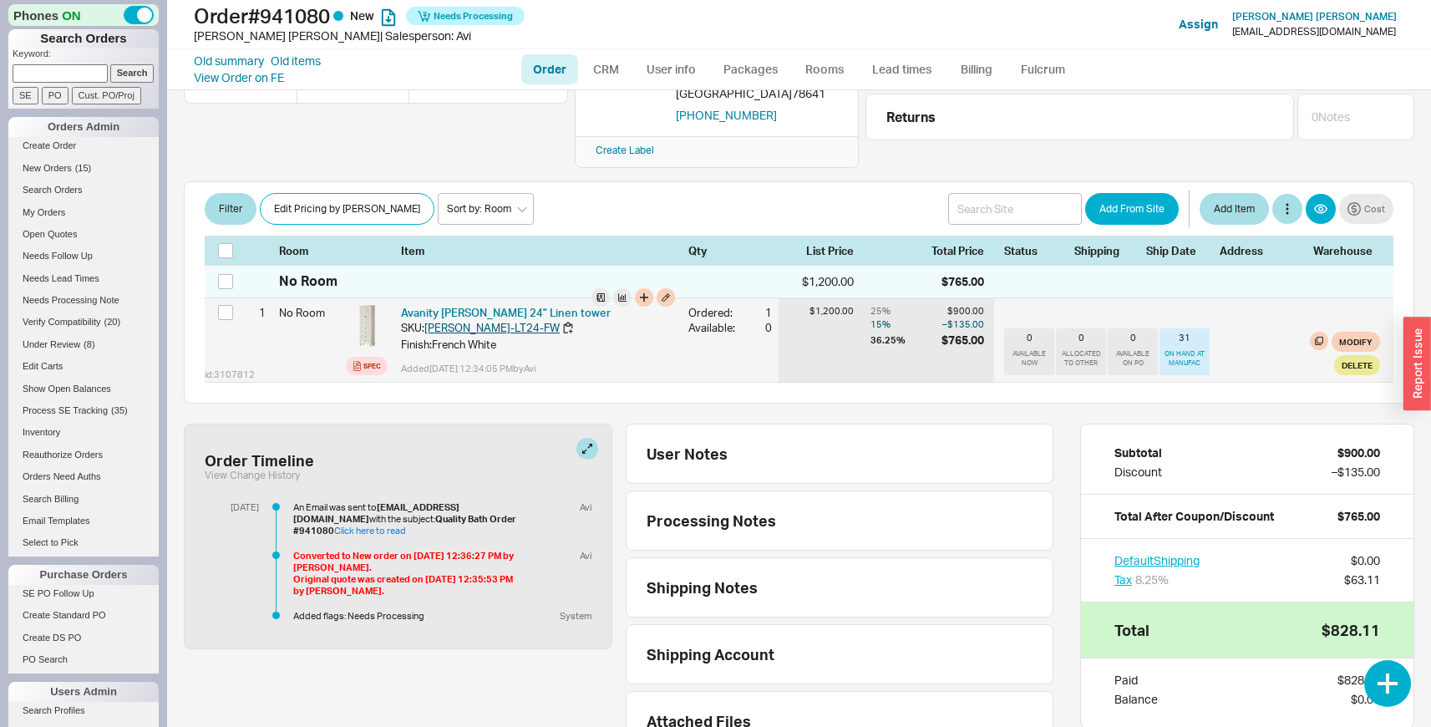
scroll to position [204, 0]
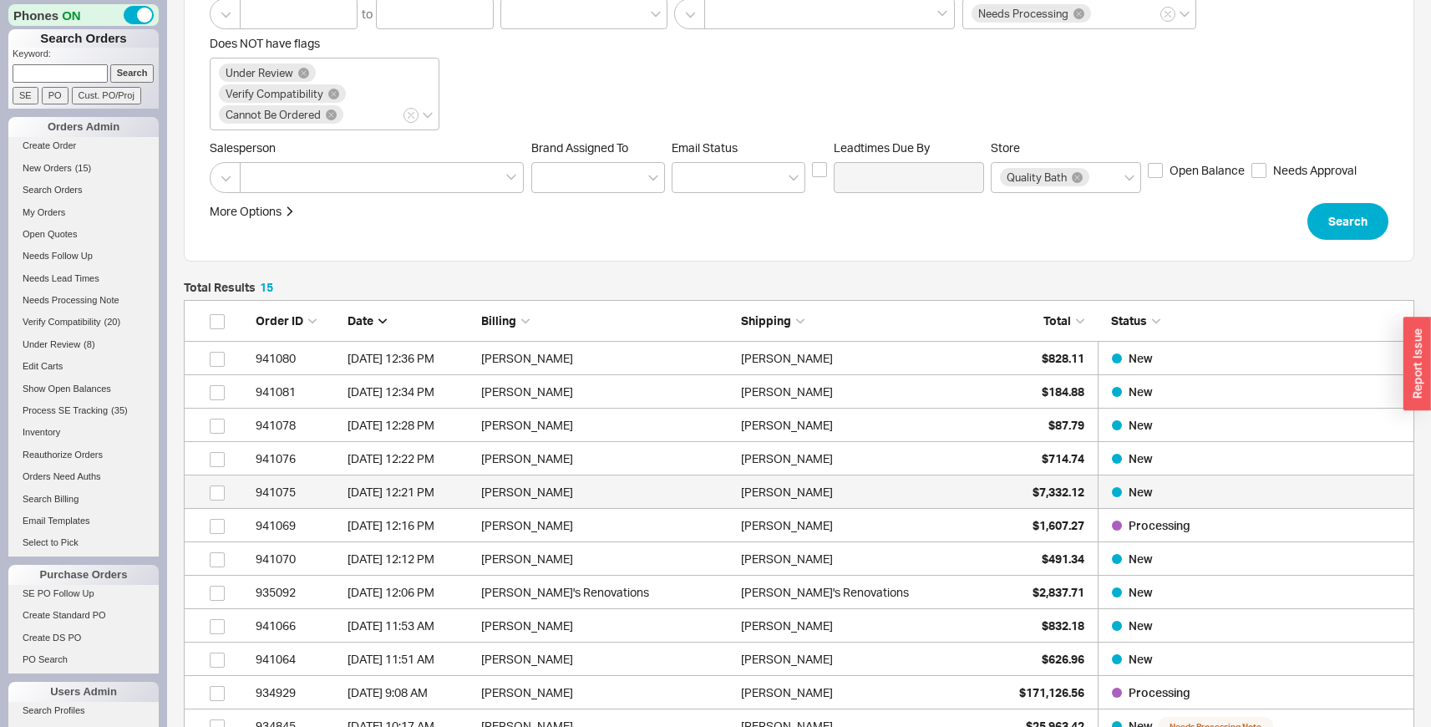
scroll to position [565, 0]
